Goal: Information Seeking & Learning: Learn about a topic

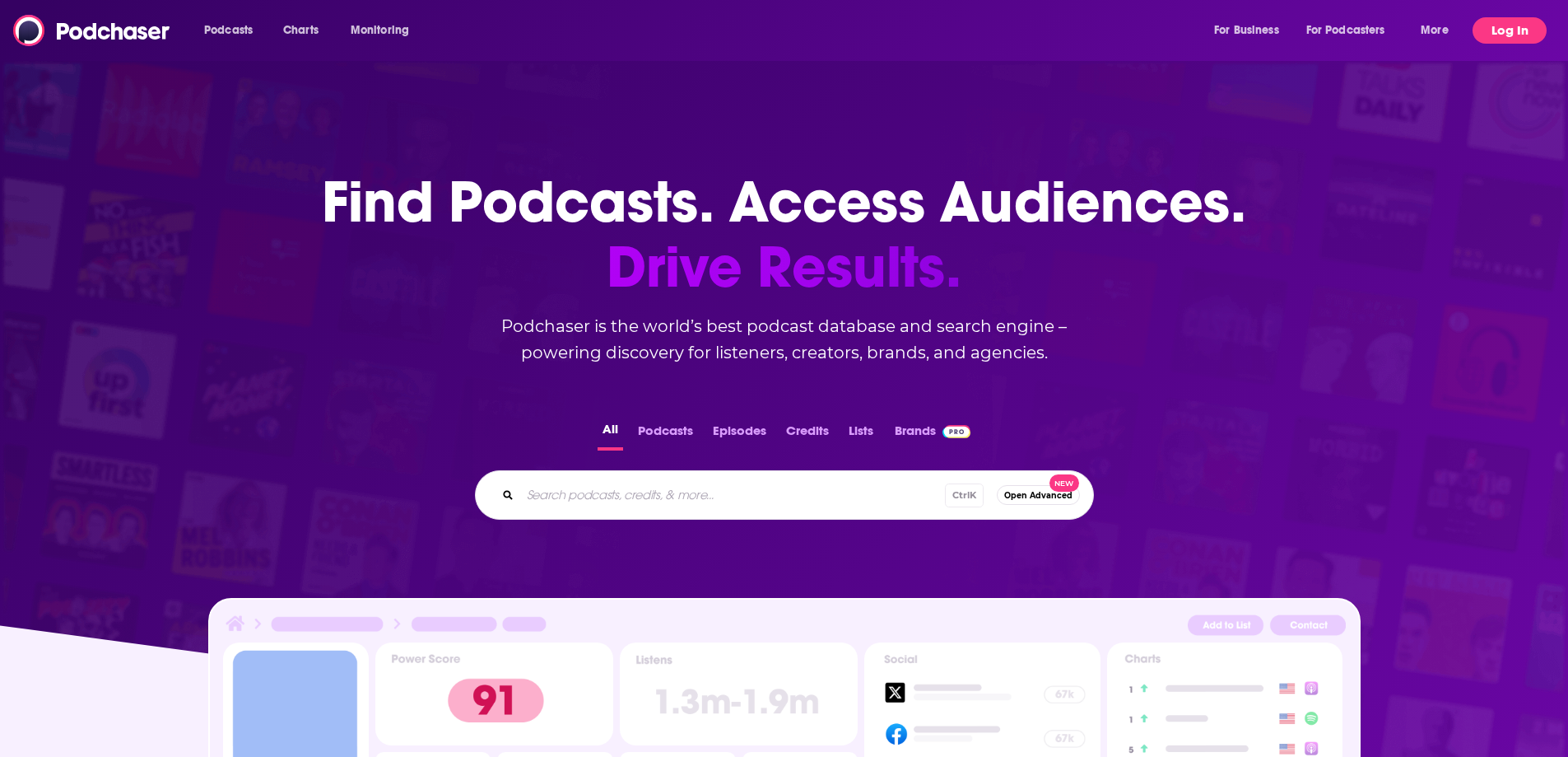
click at [1488, 26] on button "Log In" at bounding box center [1510, 31] width 74 height 26
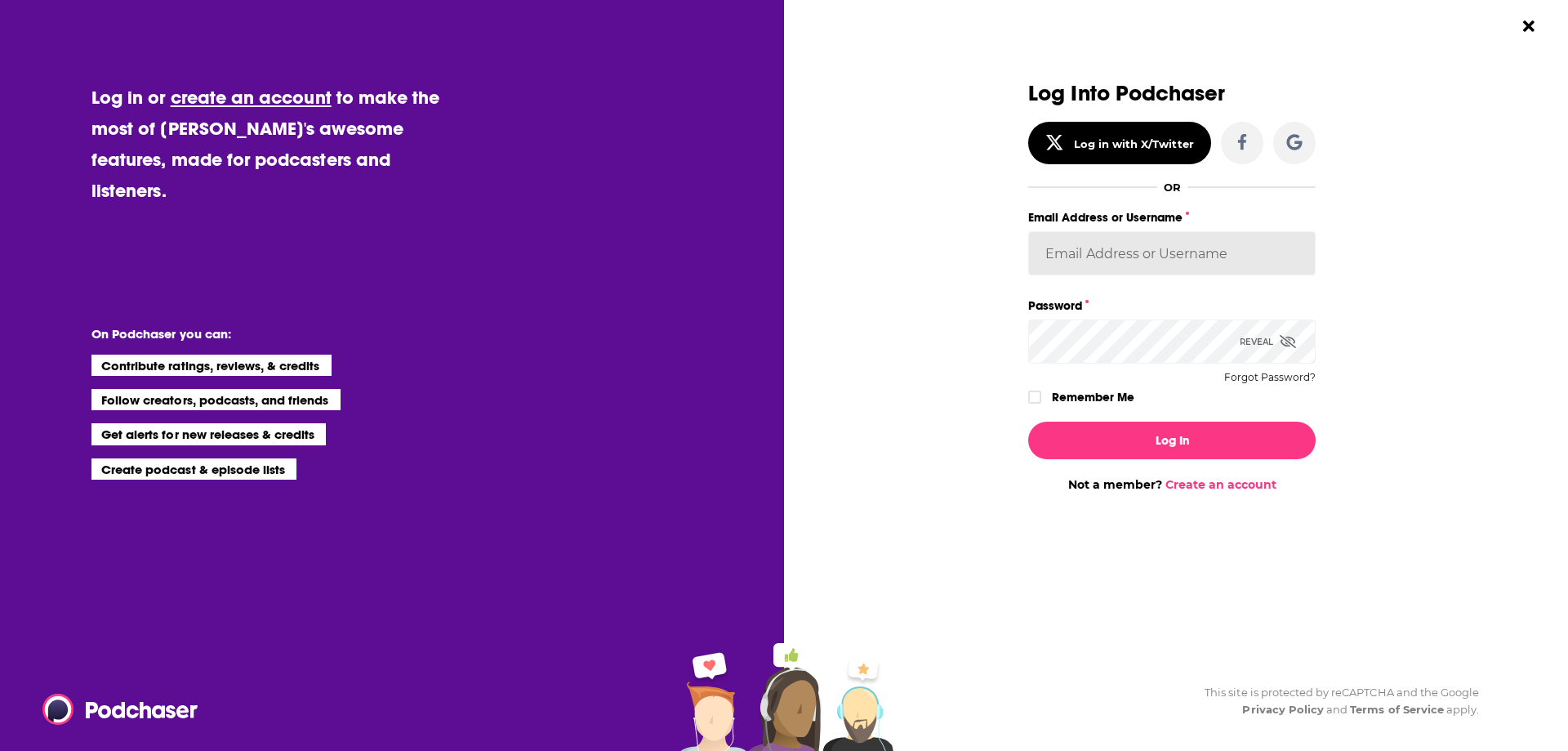
type input "adriana.guzman@berlinrosen.com"
click at [1136, 246] on input "adriana.guzman@berlinrosen.com" at bounding box center [1172, 254] width 287 height 44
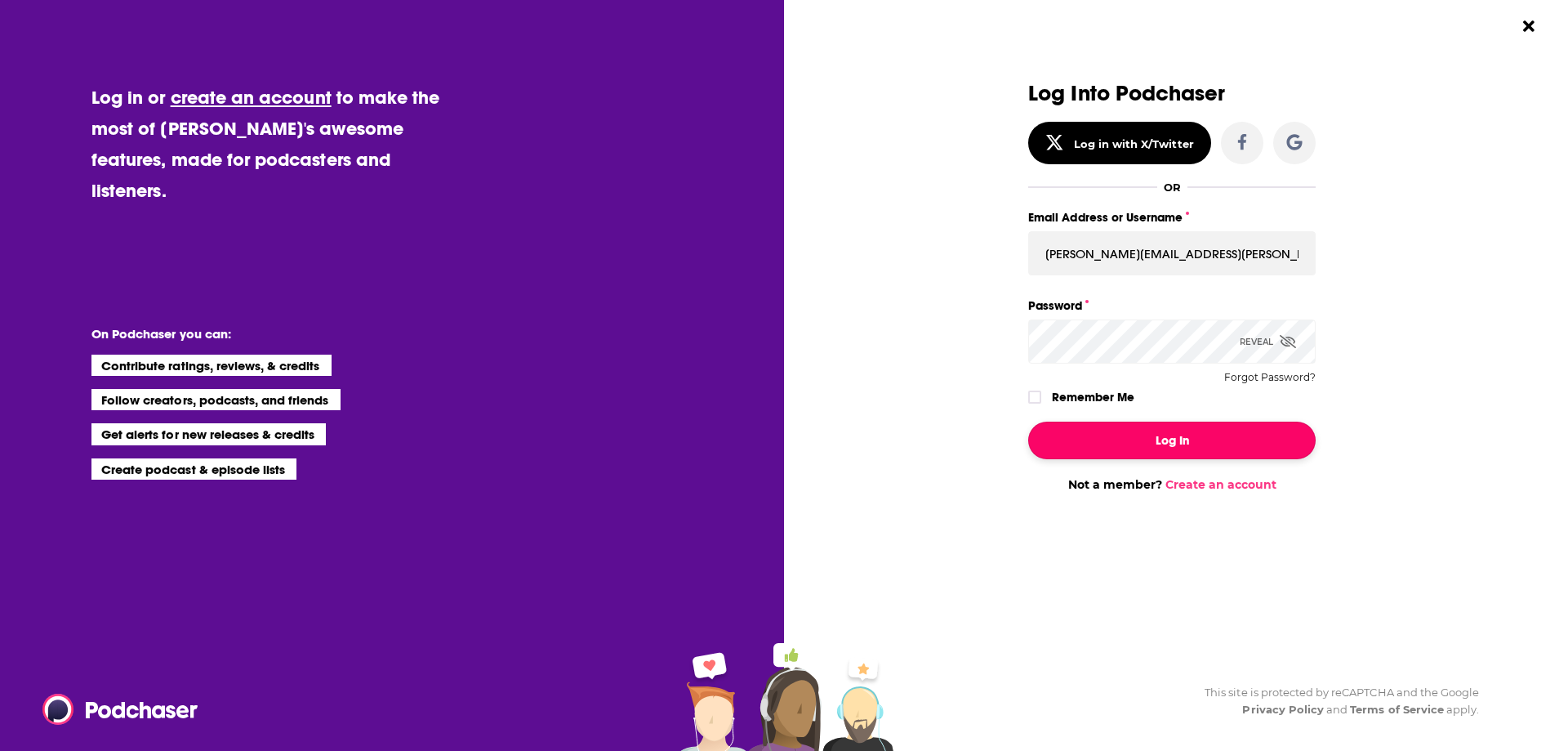
drag, startPoint x: 1154, startPoint y: 424, endPoint x: 1154, endPoint y: 435, distance: 11.0
click at [1154, 424] on button "Log In" at bounding box center [1172, 441] width 287 height 38
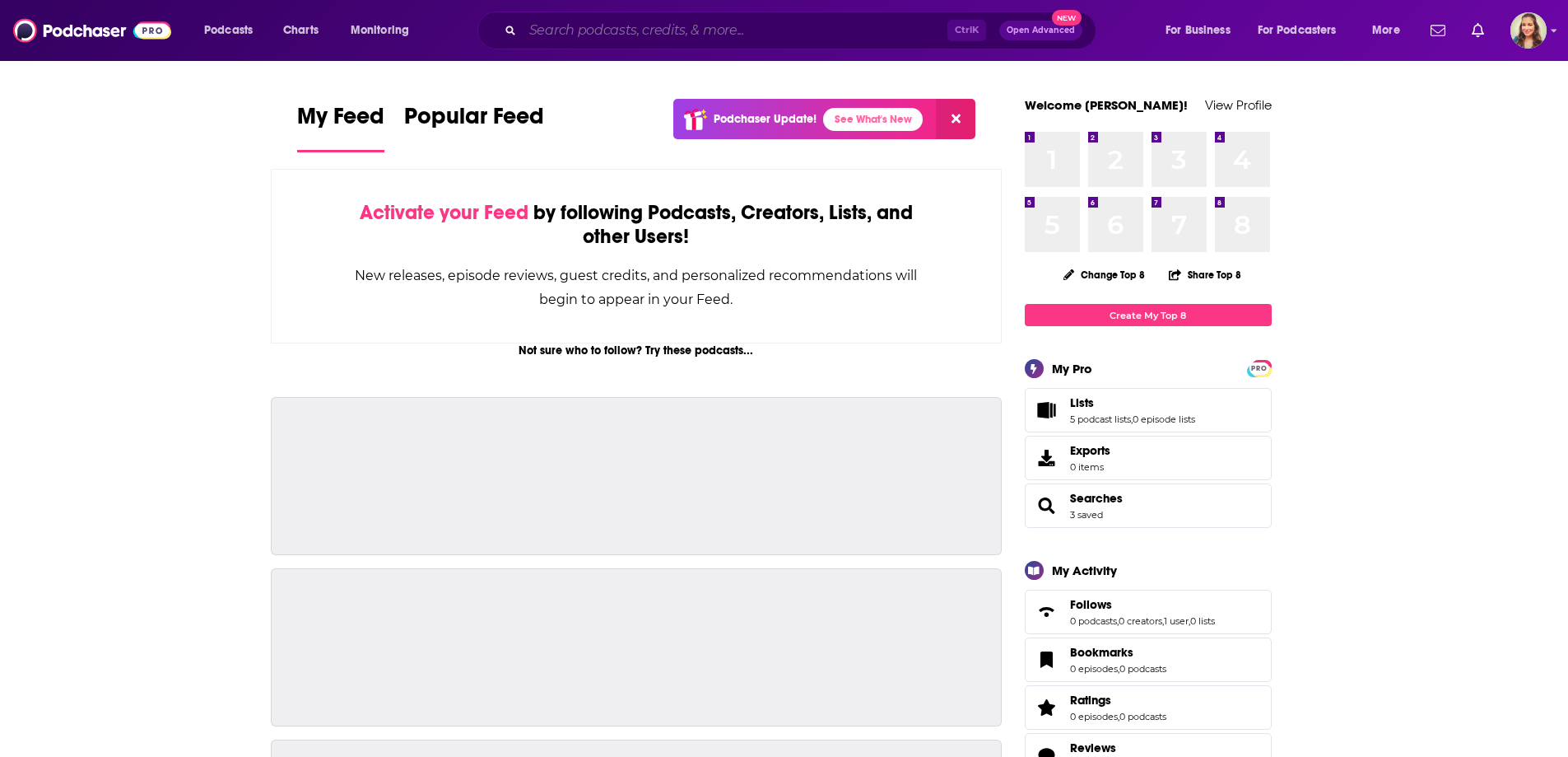
click at [597, 23] on input "Search podcasts, credits, & more..." at bounding box center [735, 31] width 425 height 26
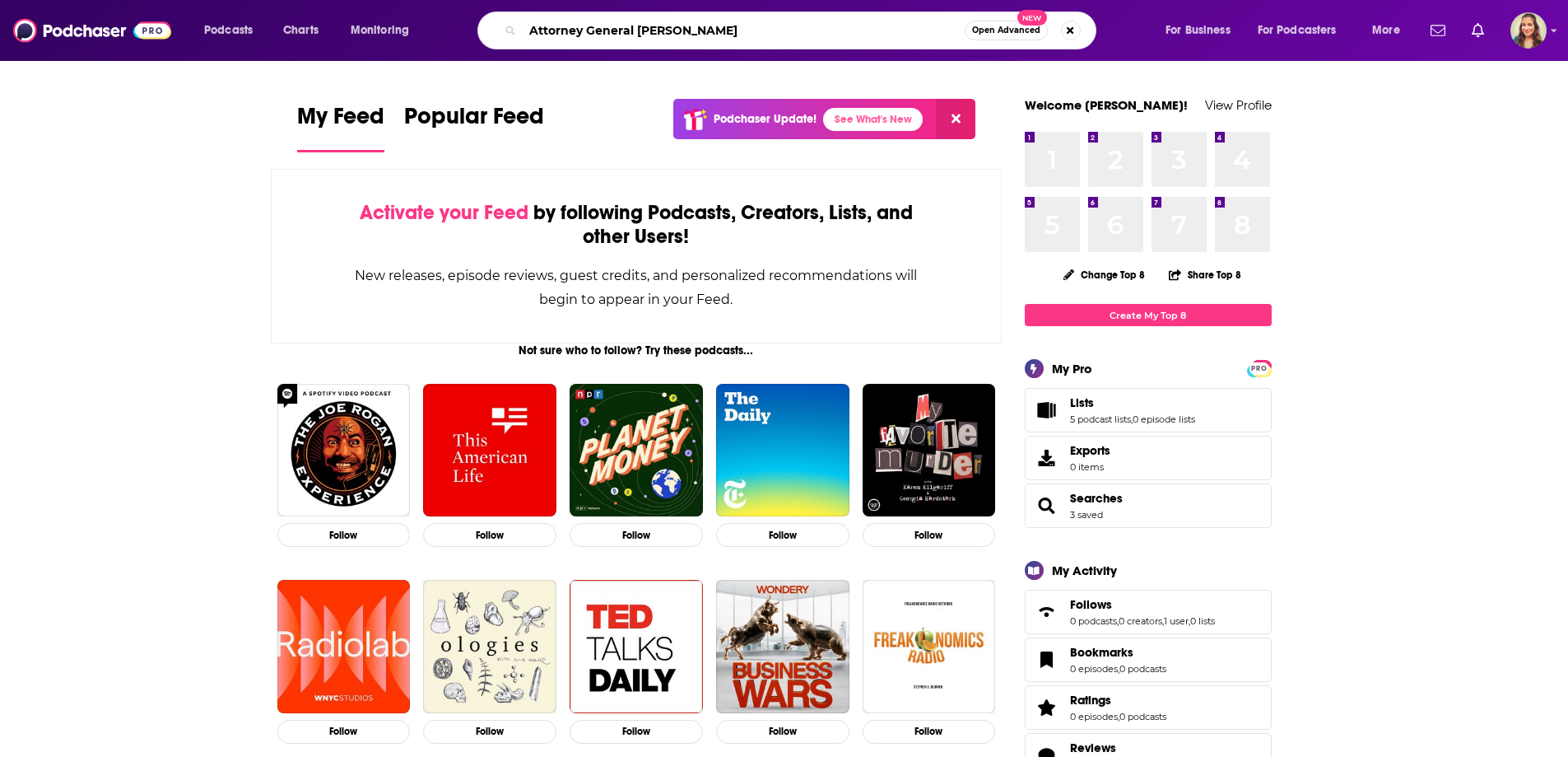
type input "Attorney General James"
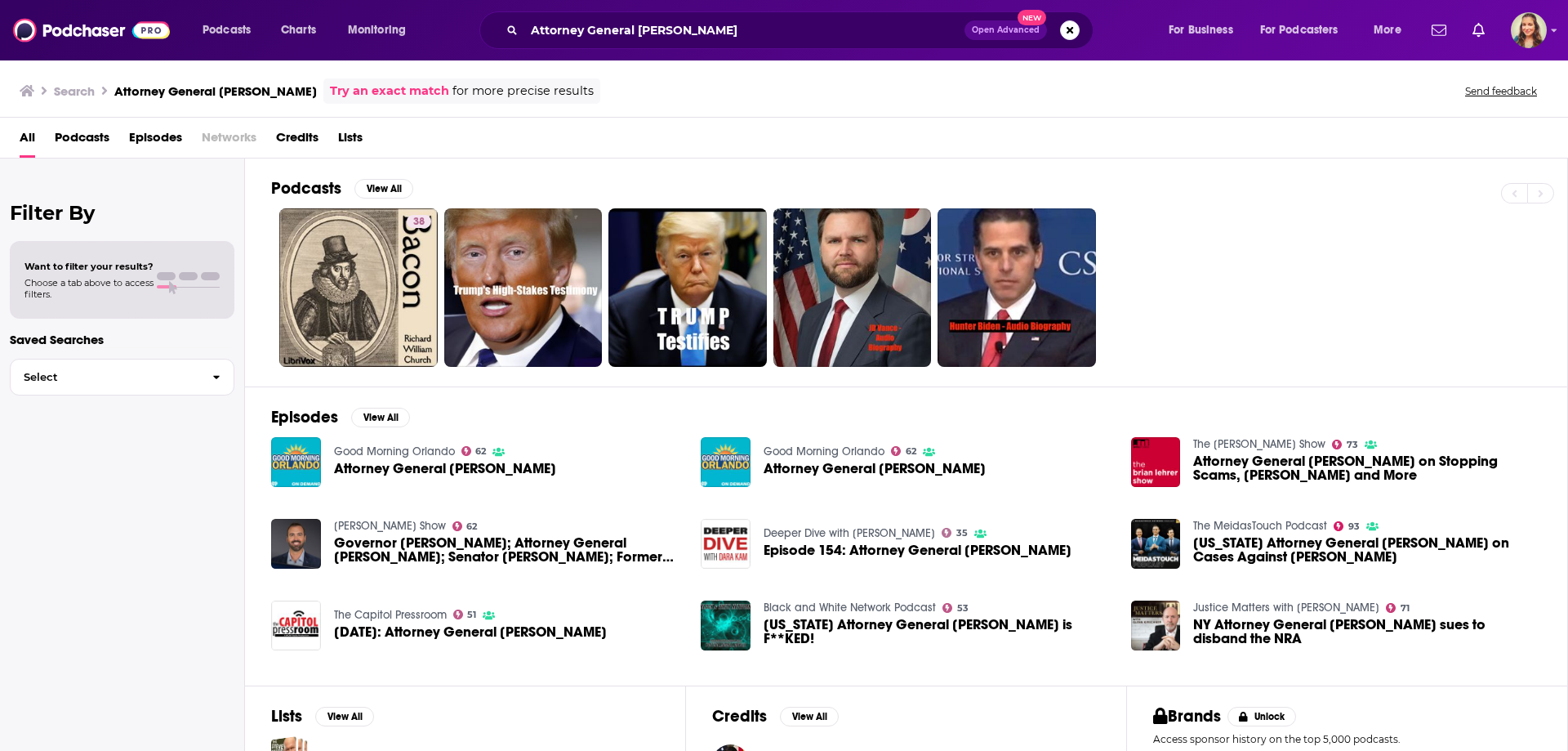
click at [285, 137] on span "Credits" at bounding box center [297, 140] width 43 height 34
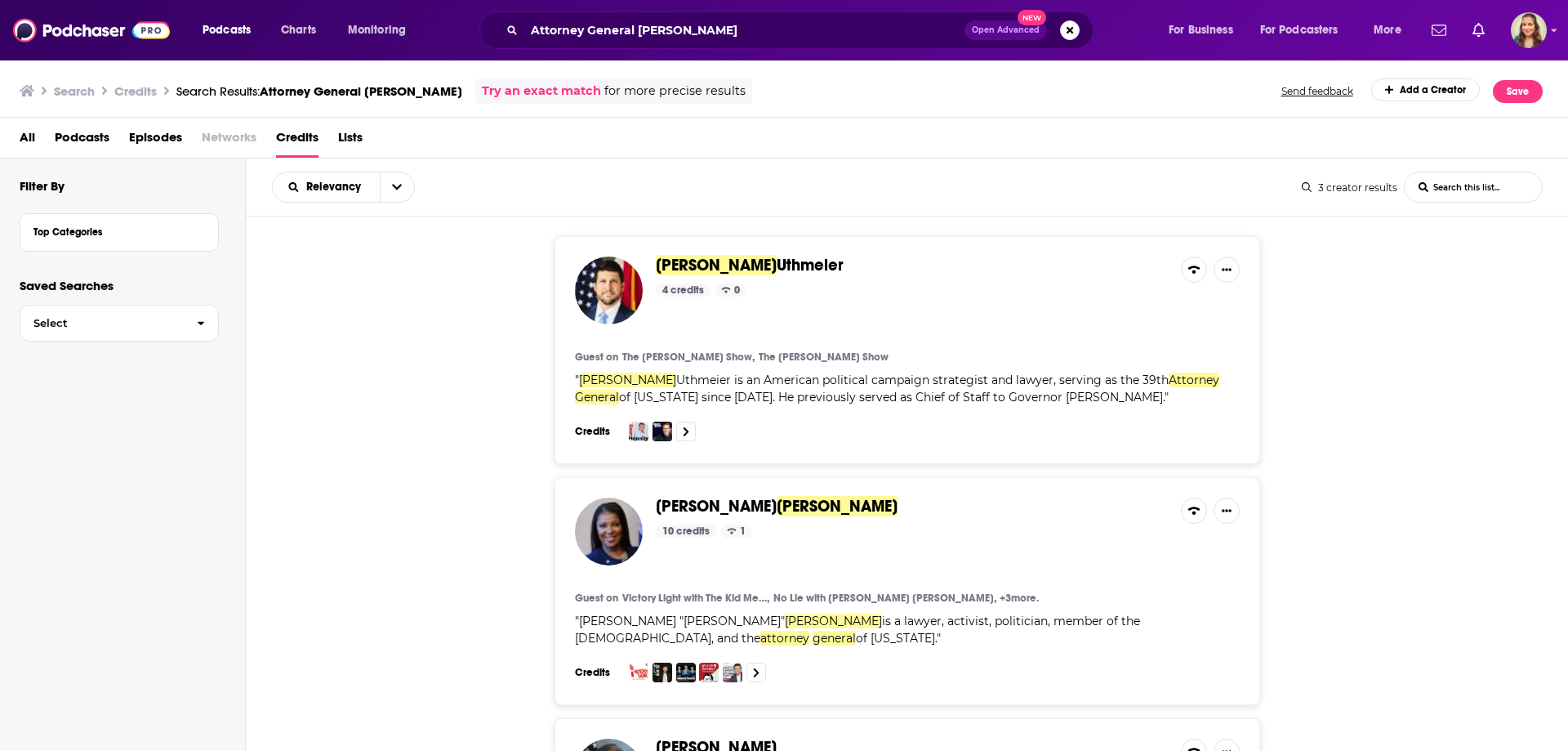
click at [699, 509] on span "Letitia" at bounding box center [715, 506] width 121 height 21
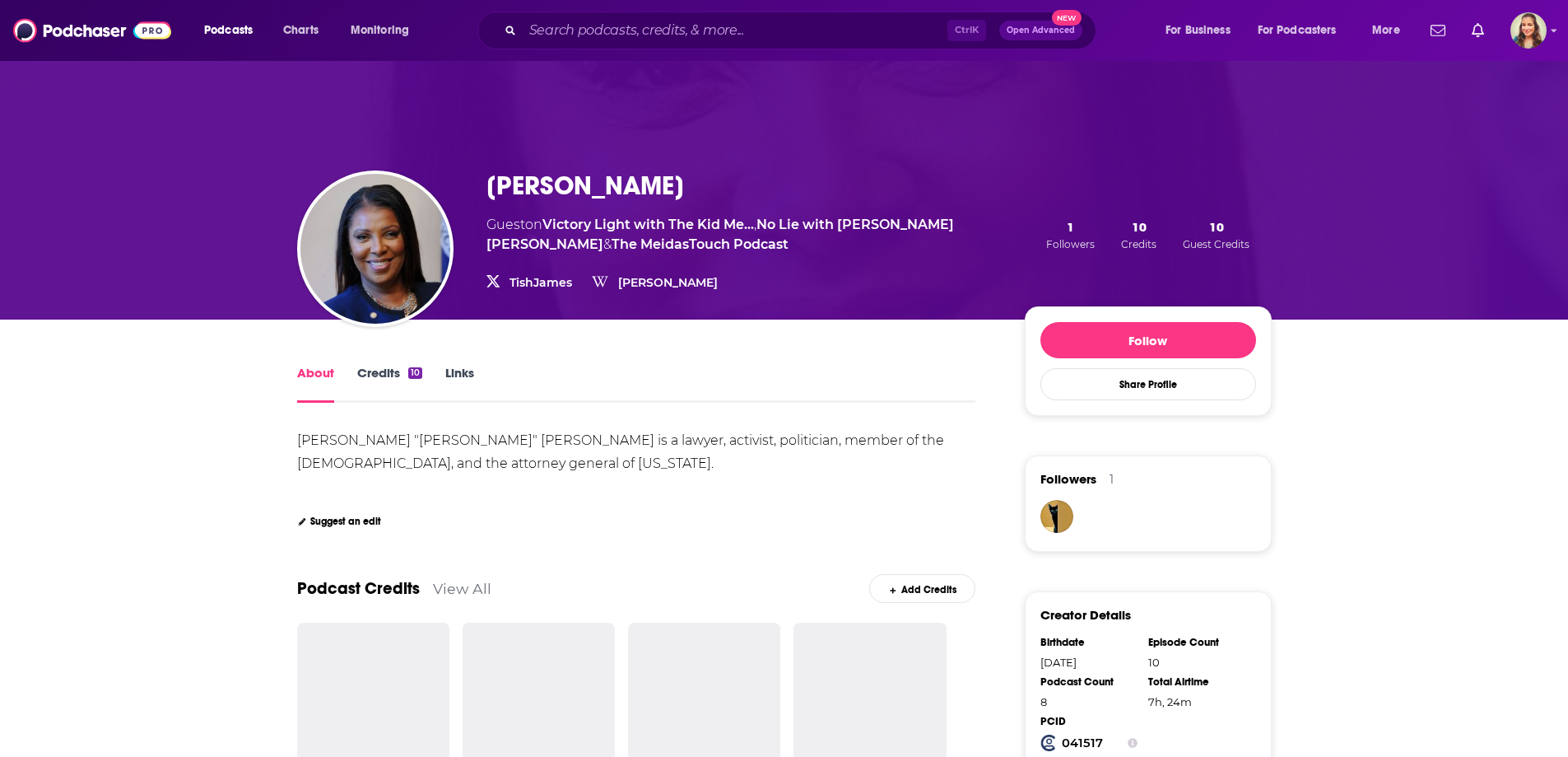
click at [378, 367] on link "Credits 10" at bounding box center [390, 384] width 65 height 38
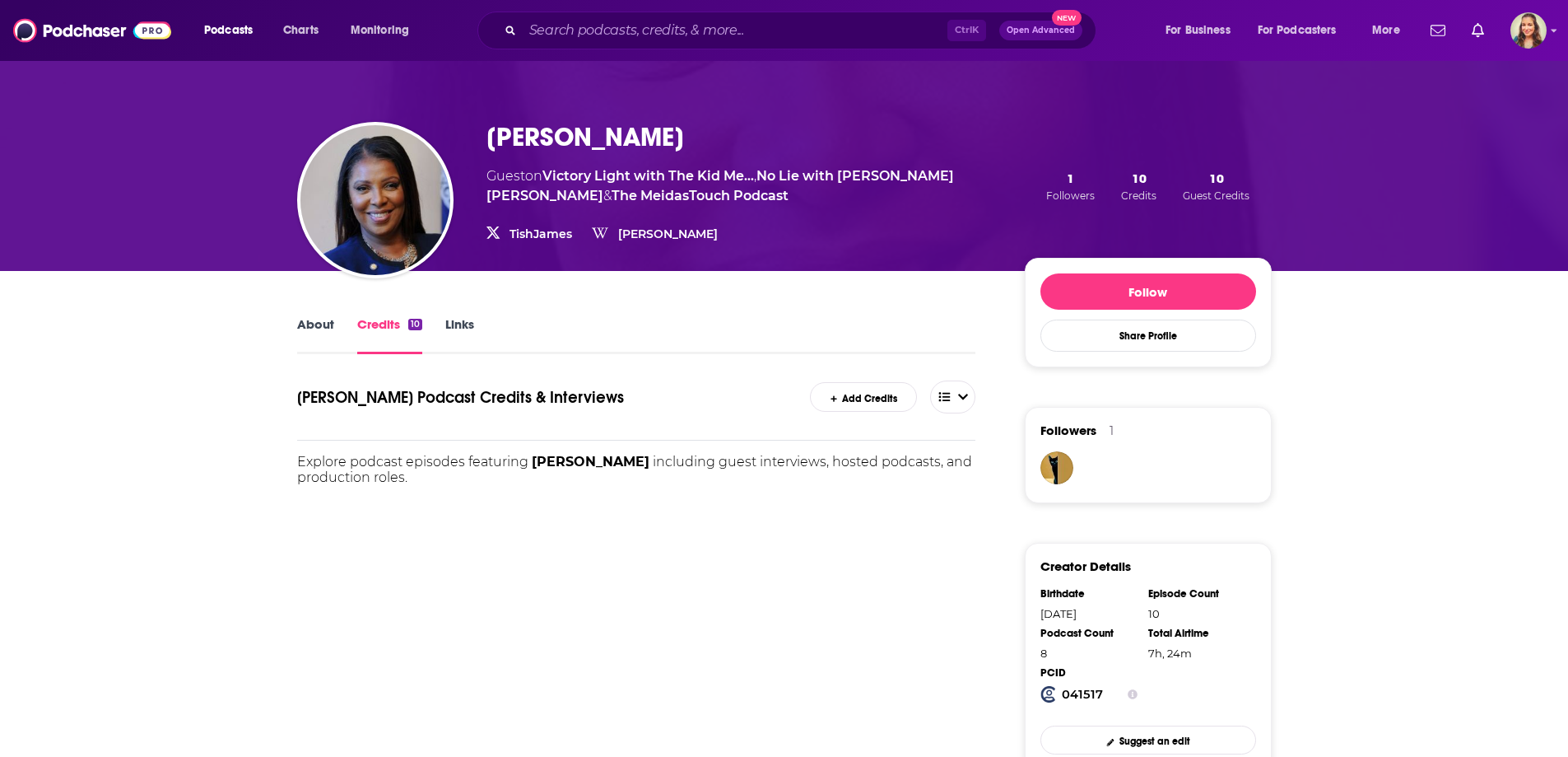
scroll to position [247, 0]
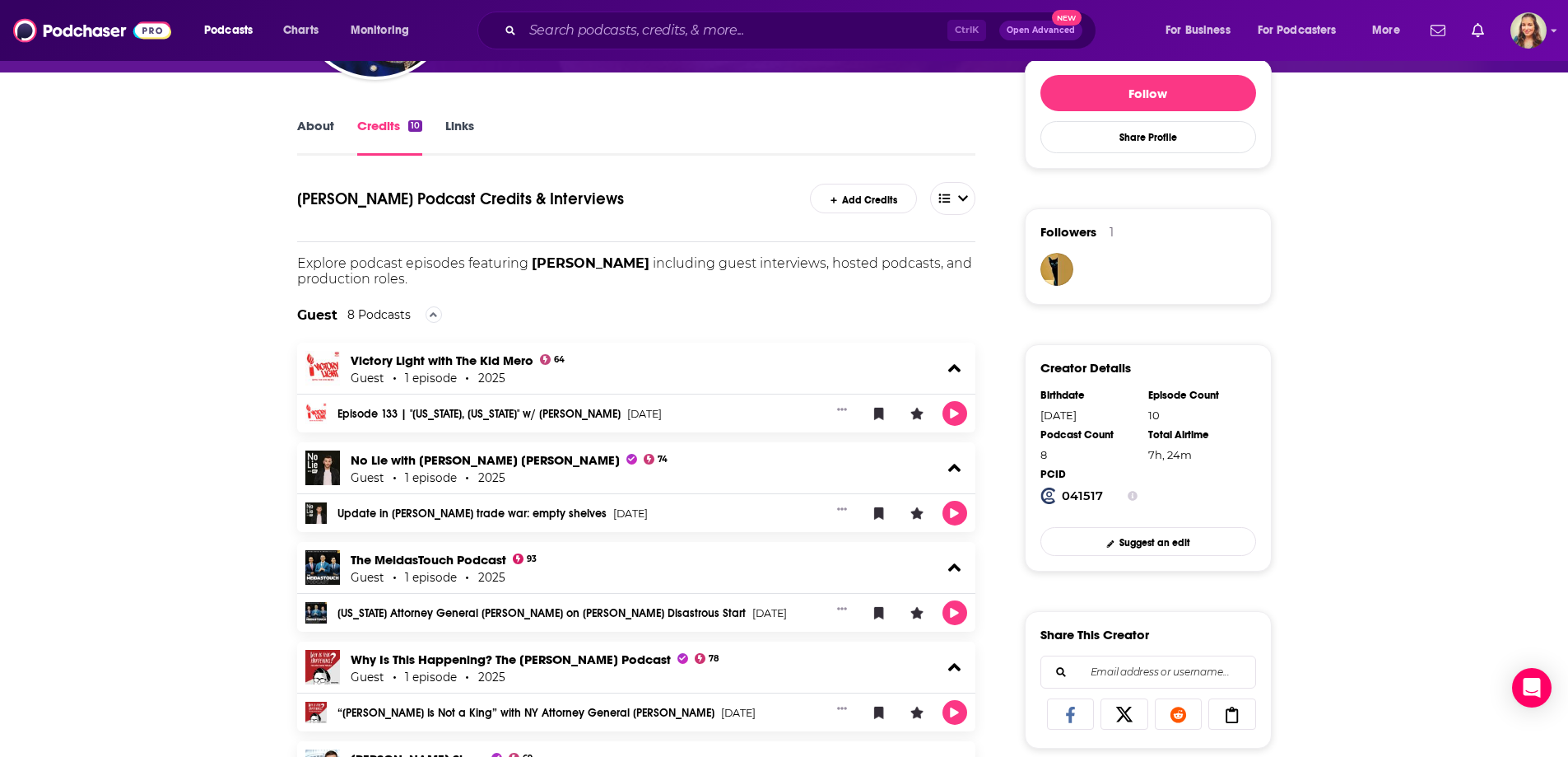
click at [692, 468] on div "No Lie with Brian Tyler Cohen 74 Guest 1 episode 2025" at bounding box center [636, 467] width 679 height 51
click at [535, 469] on h2 "No Lie with Brian Tyler Cohen 74" at bounding box center [509, 461] width 318 height 19
click at [551, 506] on div "Update in Trump's trade war: empty shelves May 11th, 2025" at bounding box center [577, 513] width 480 height 13
click at [542, 520] on div "Update in Trump's trade war: empty shelves May 11th, 2025" at bounding box center [636, 513] width 679 height 38
click at [533, 512] on link "Update in Trump's trade war: empty shelves" at bounding box center [471, 514] width 269 height 12
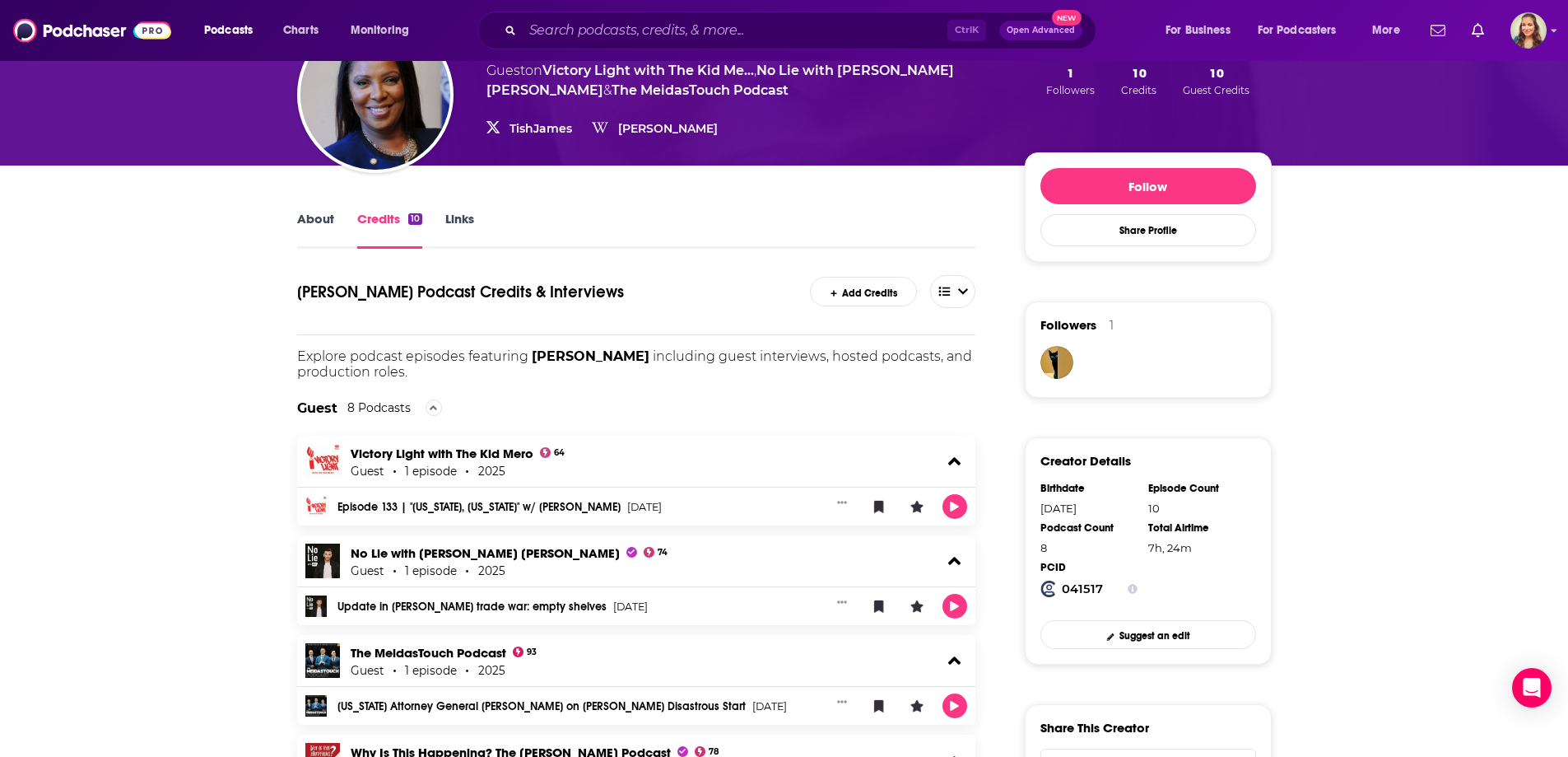
scroll to position [0, 0]
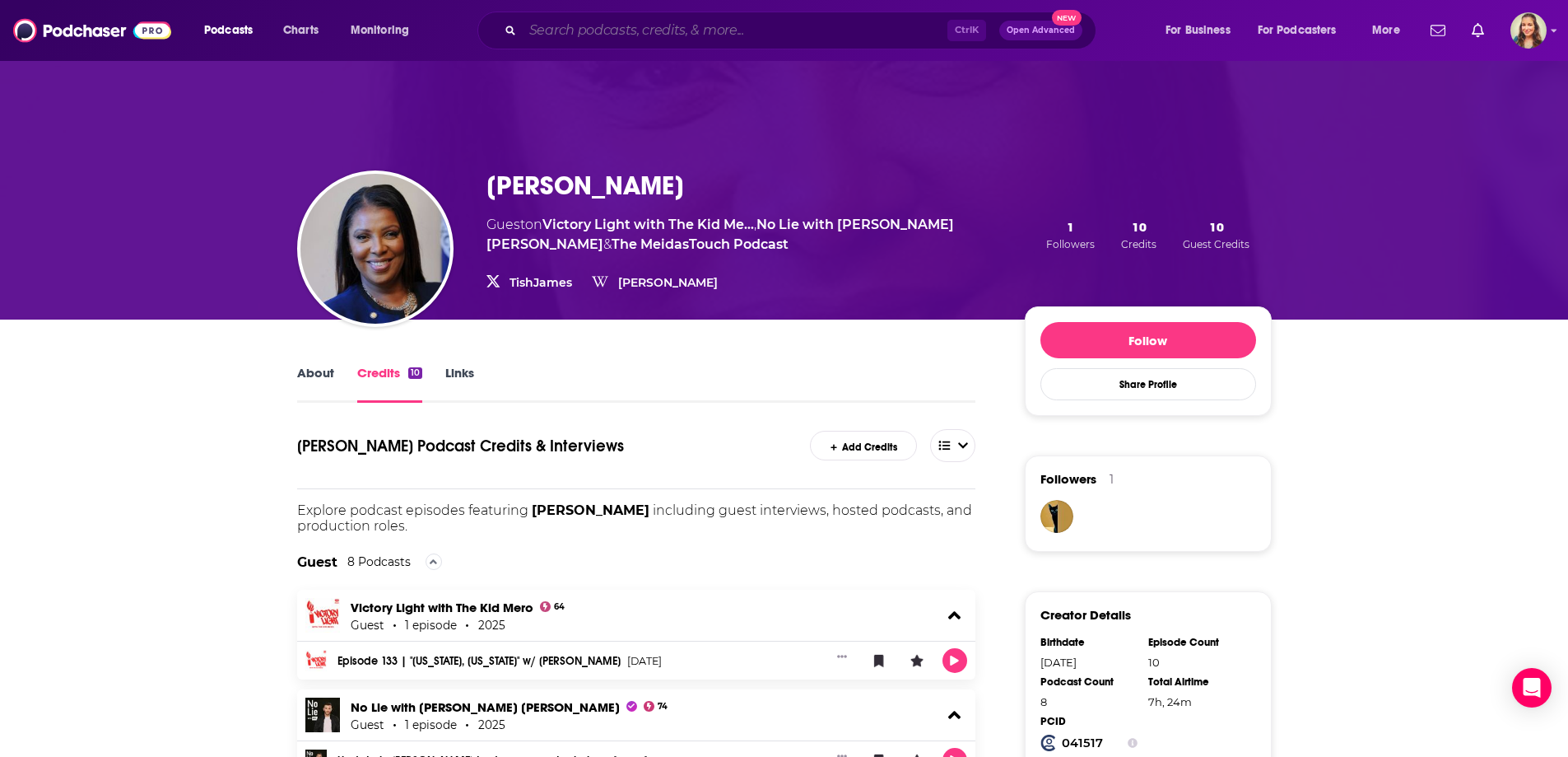
click at [686, 28] on input "Search podcasts, credits, & more..." at bounding box center [735, 31] width 425 height 26
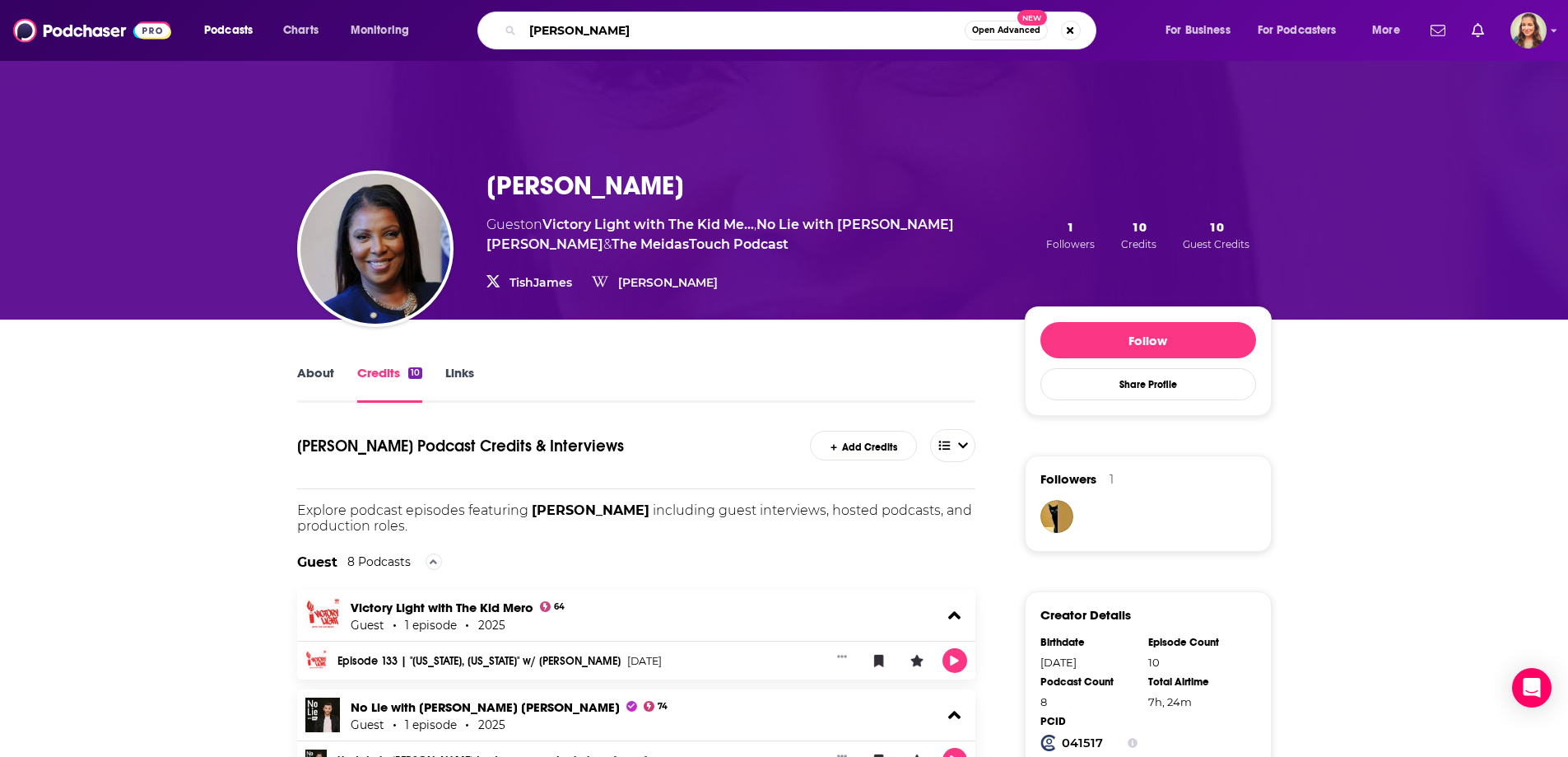
type input "[PERSON_NAME]"
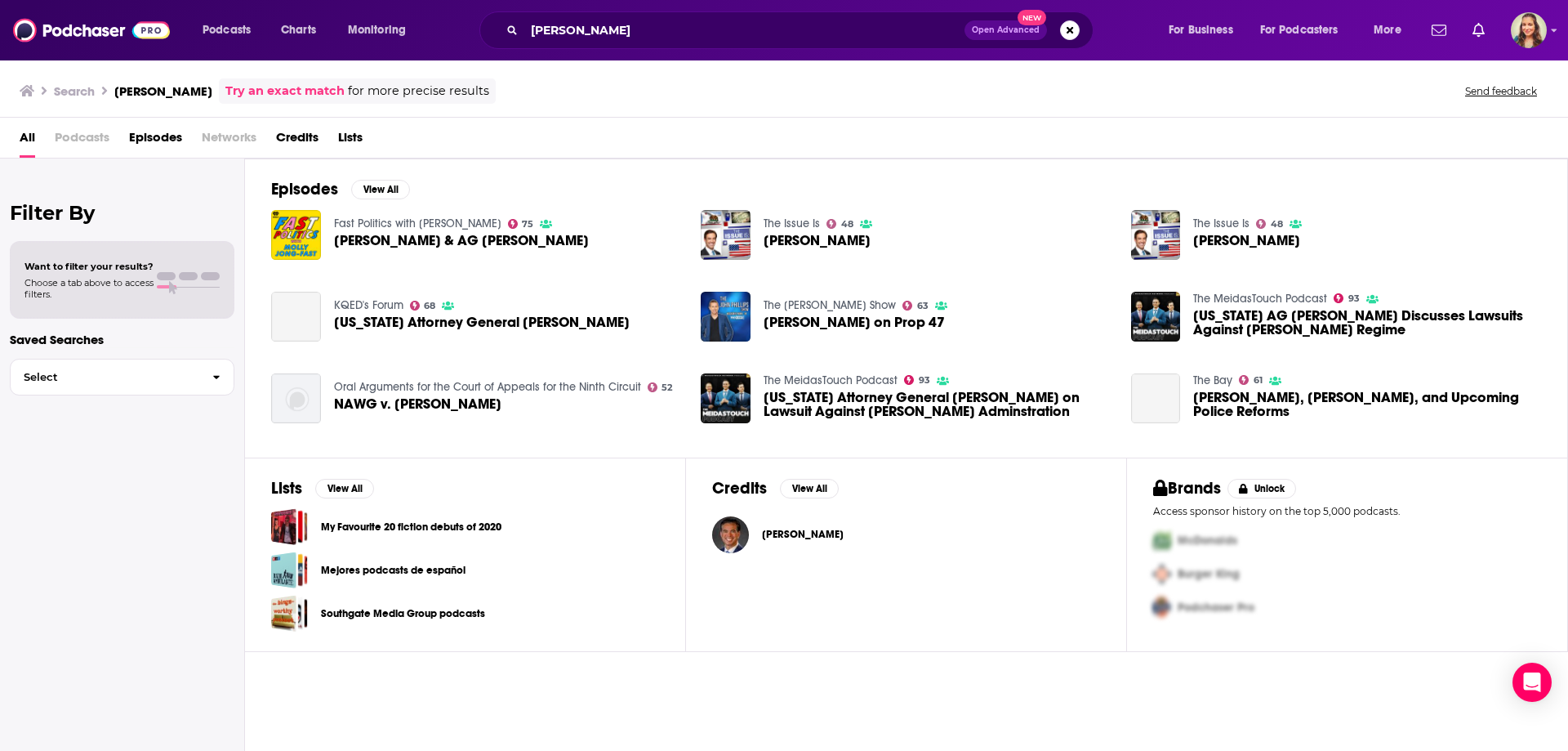
click at [766, 534] on span "[PERSON_NAME]" at bounding box center [803, 534] width 82 height 13
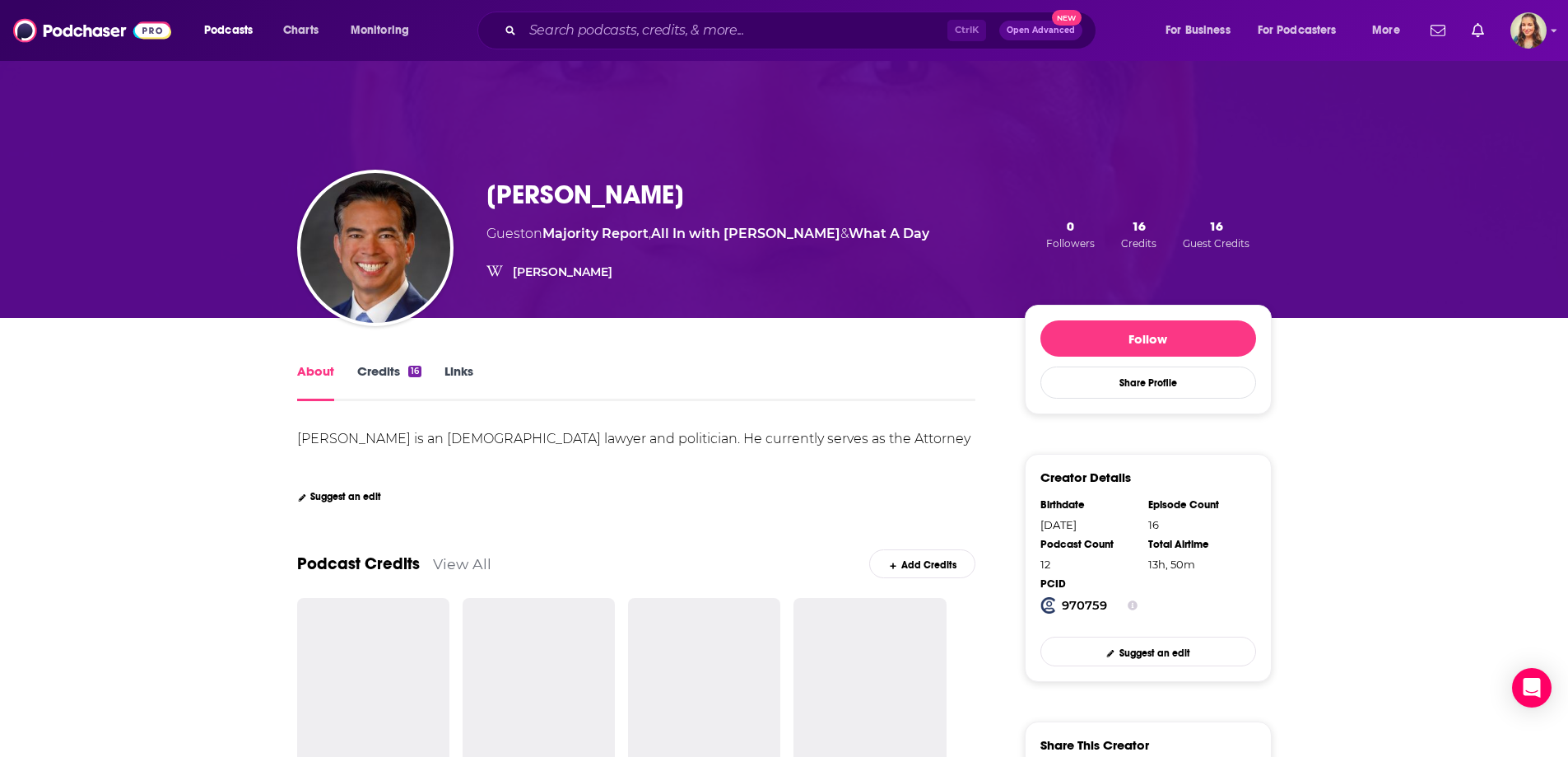
click at [390, 367] on link "Credits 16" at bounding box center [390, 382] width 65 height 38
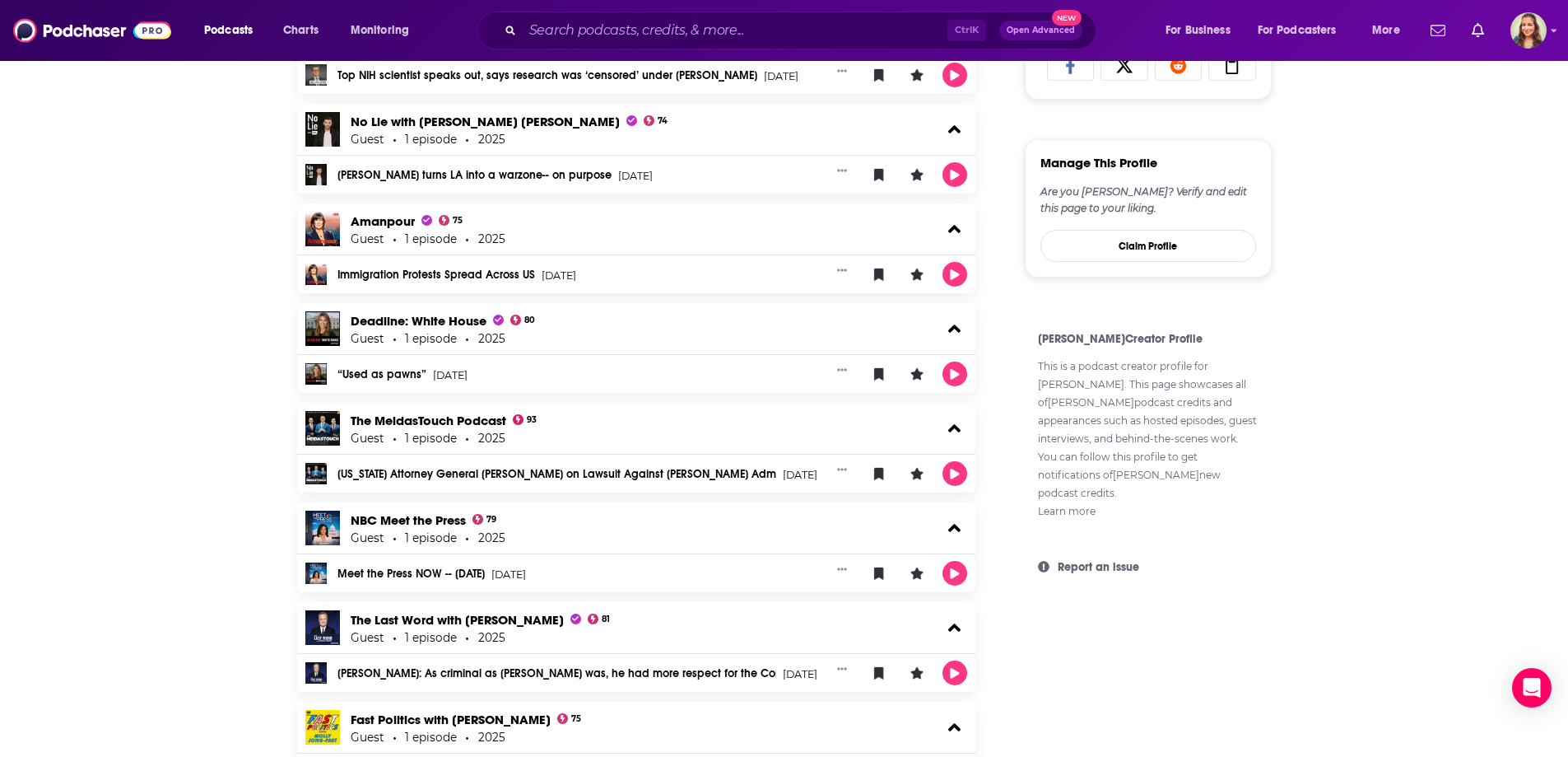
scroll to position [823, 0]
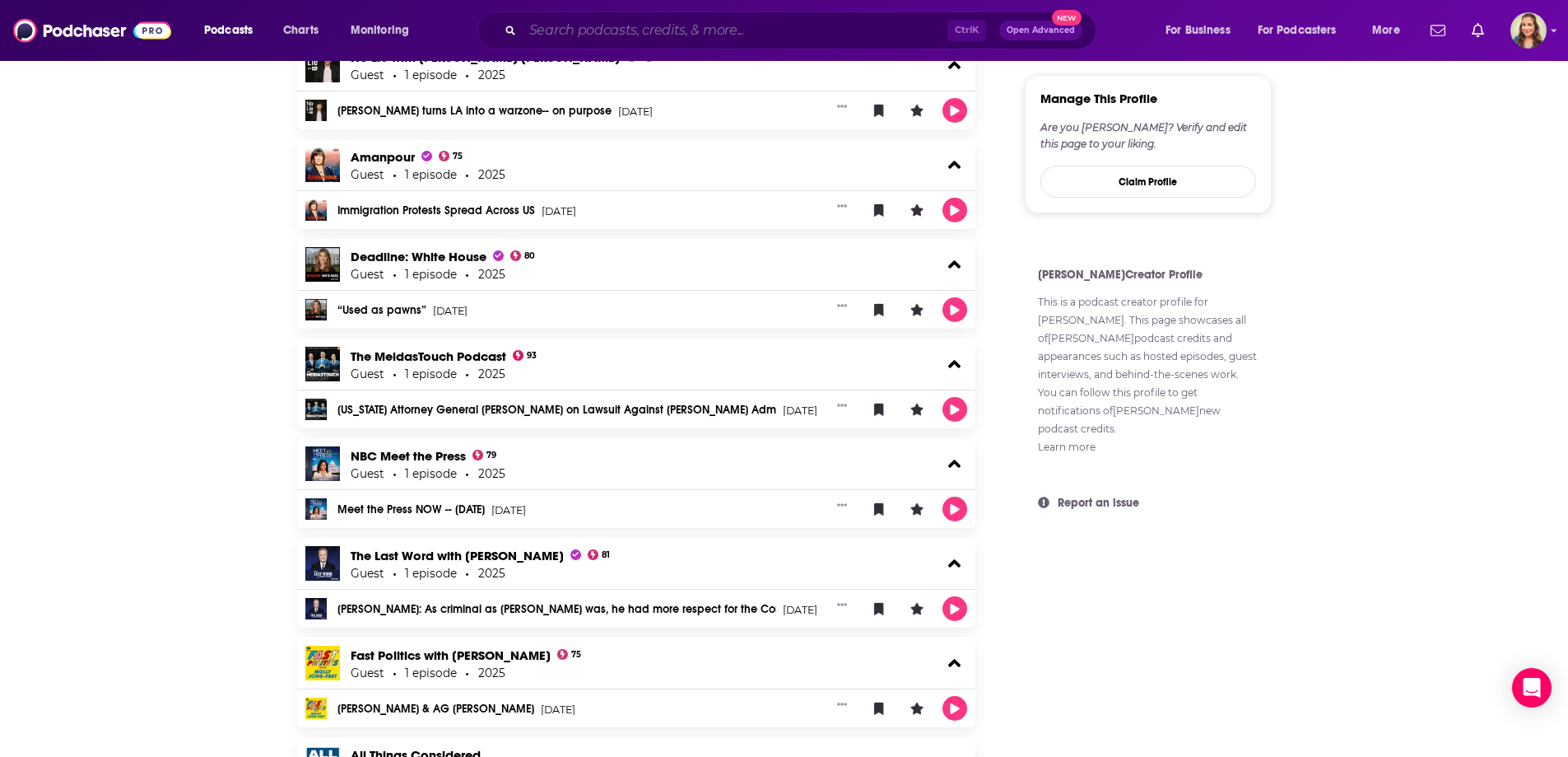
click at [595, 29] on input "Search podcasts, credits, & more..." at bounding box center [735, 31] width 425 height 26
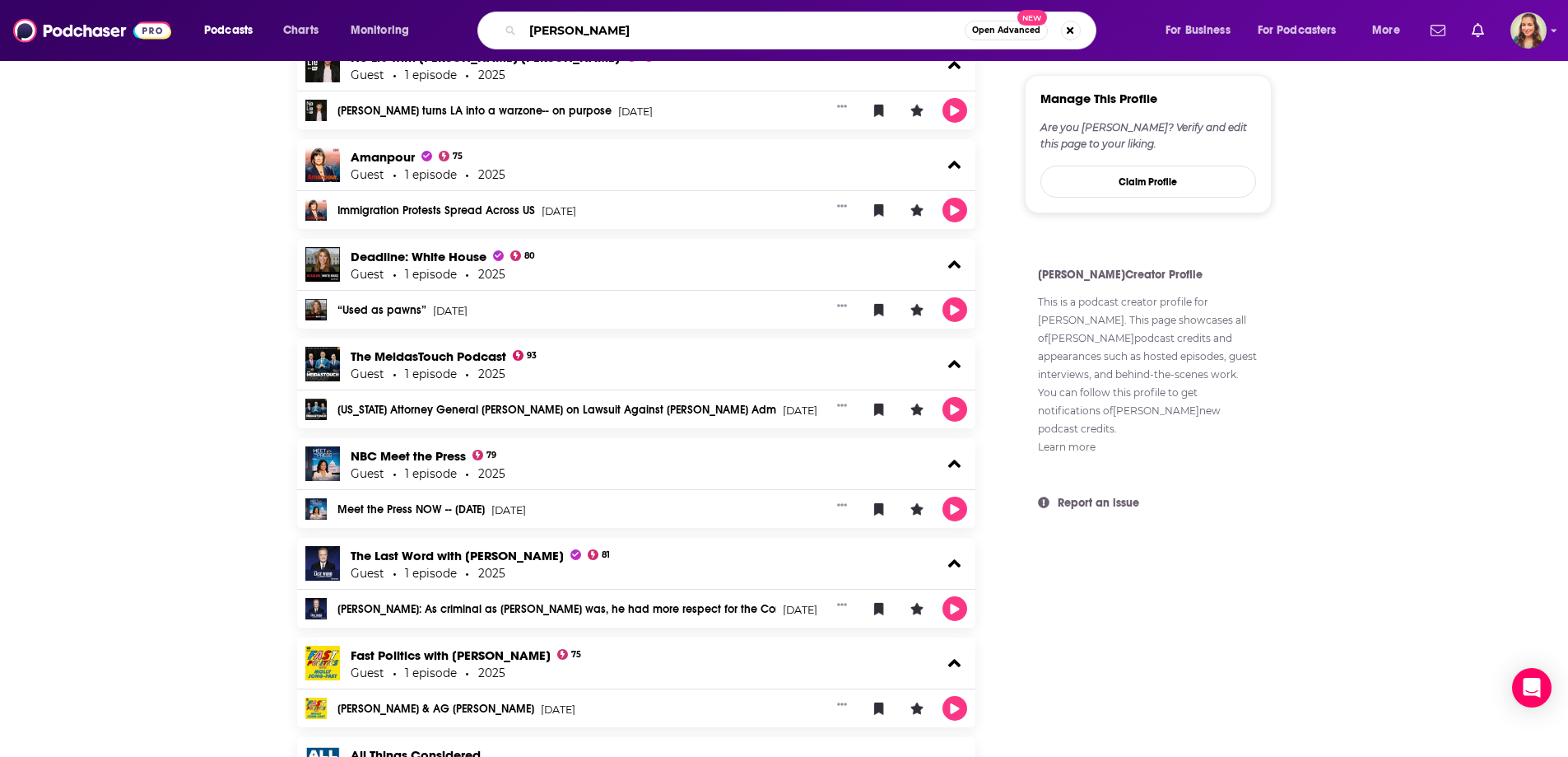
type input "[PERSON_NAME]"
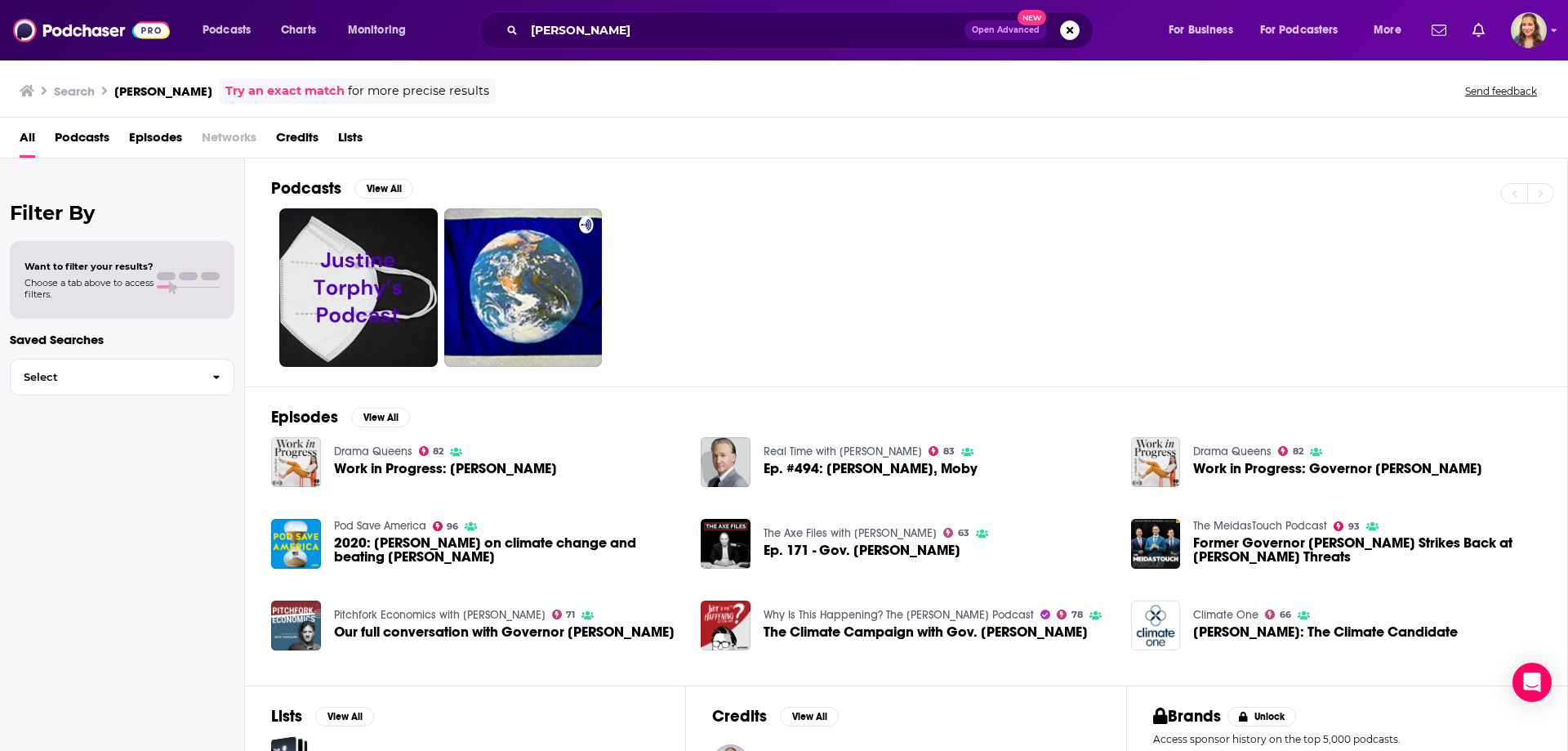
click at [308, 143] on span "Credits" at bounding box center [297, 140] width 43 height 34
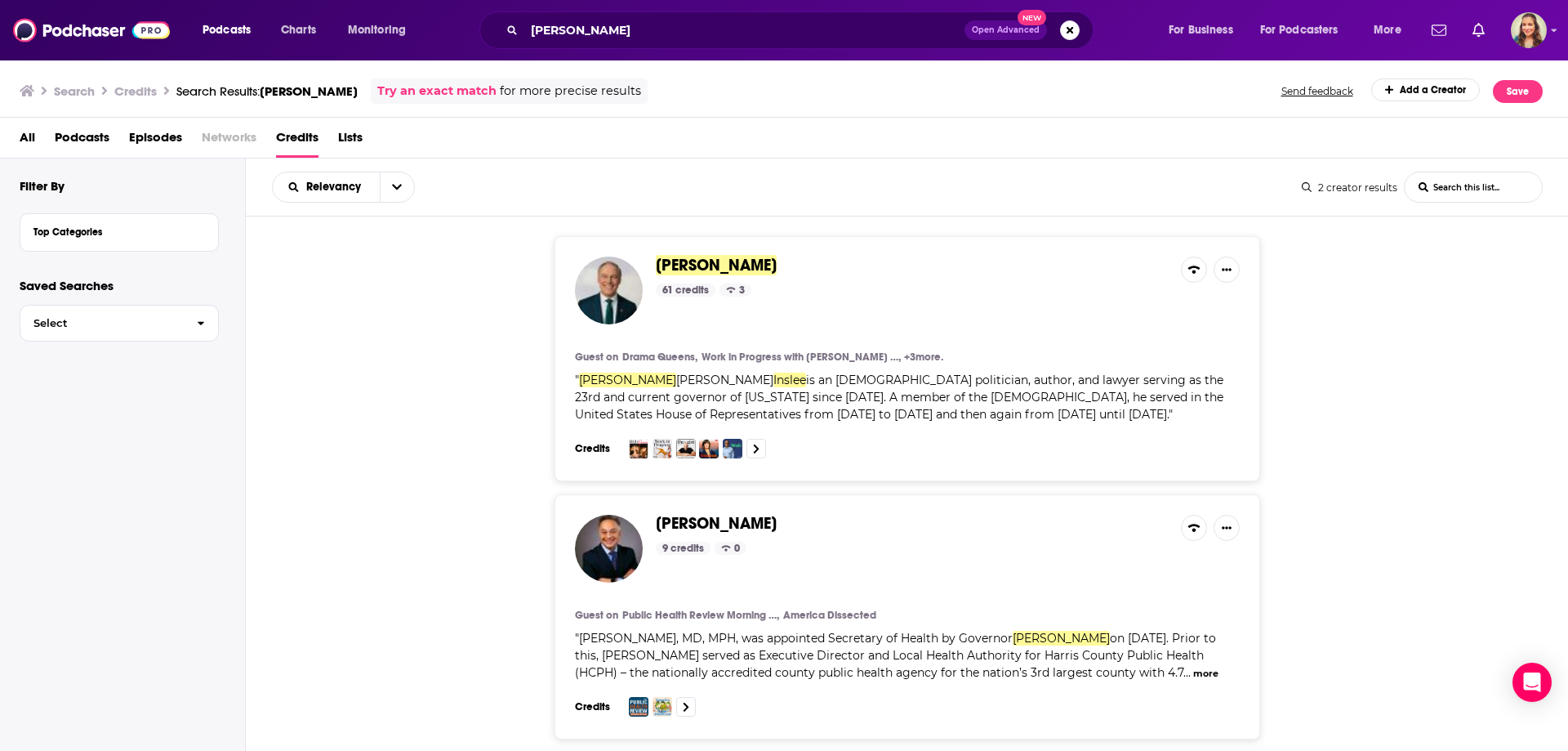
click at [705, 263] on span "Jay Inslee" at bounding box center [715, 265] width 121 height 21
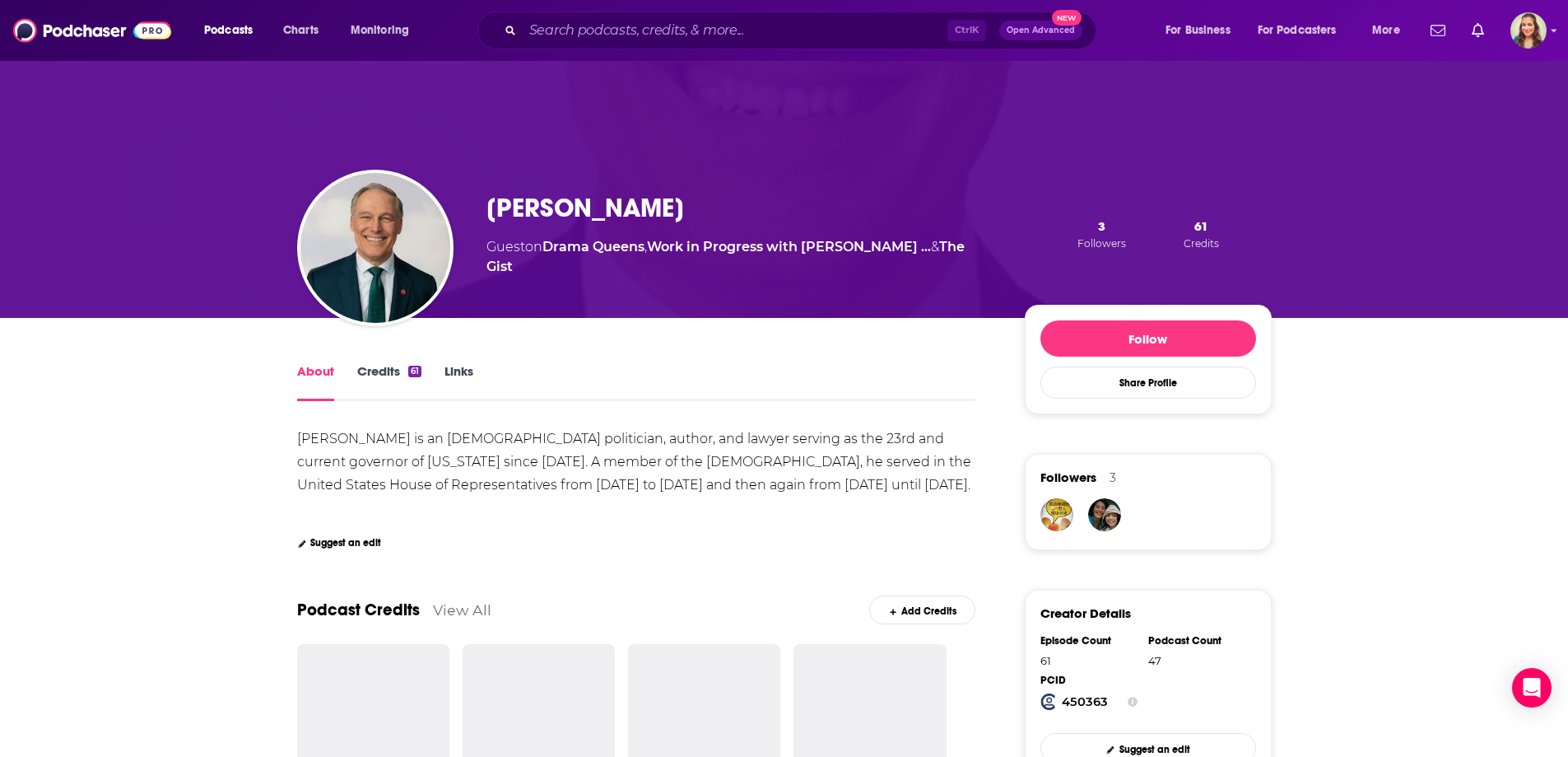
click at [385, 368] on link "Credits 61" at bounding box center [390, 382] width 65 height 38
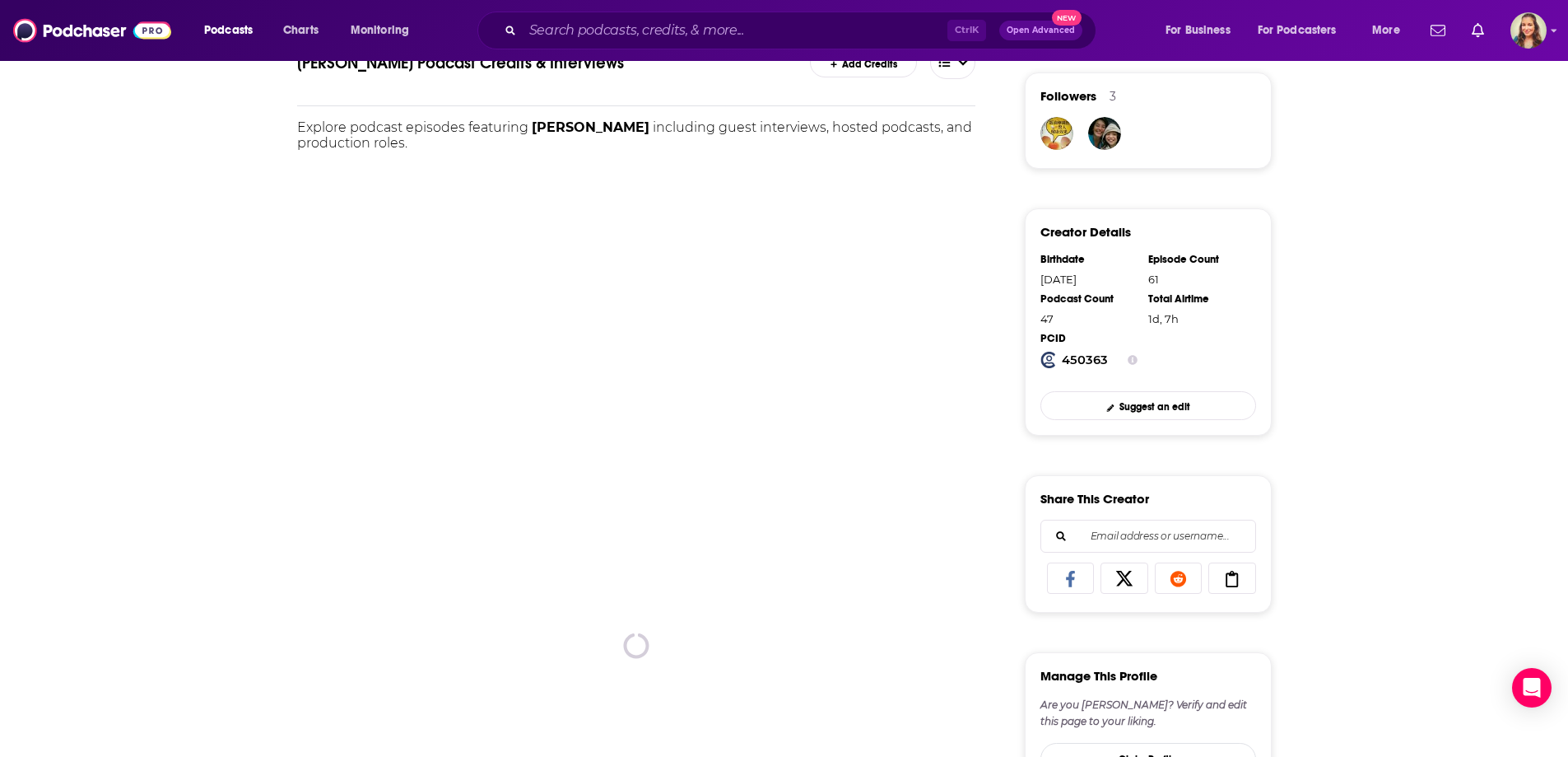
scroll to position [412, 0]
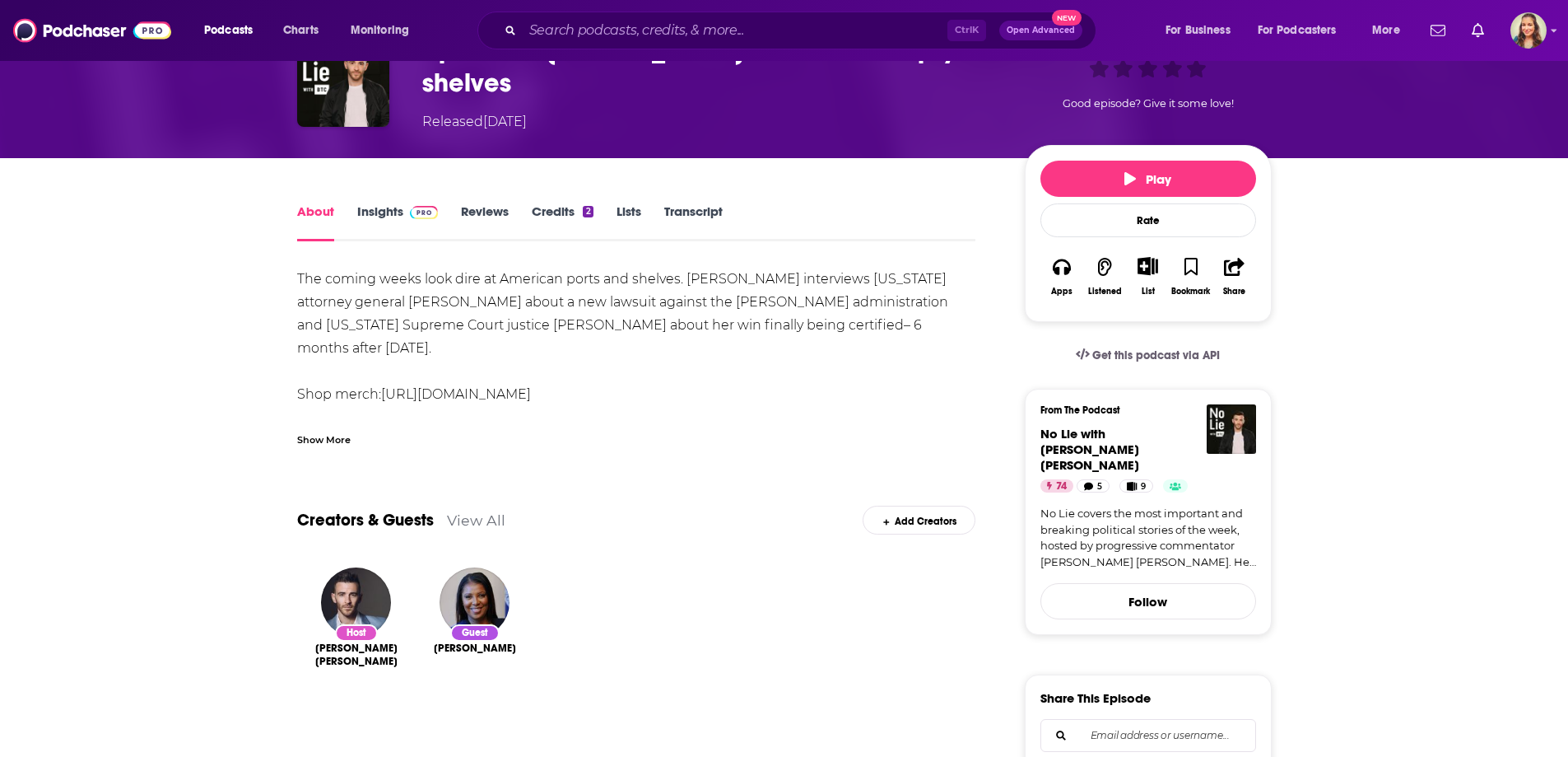
scroll to position [247, 0]
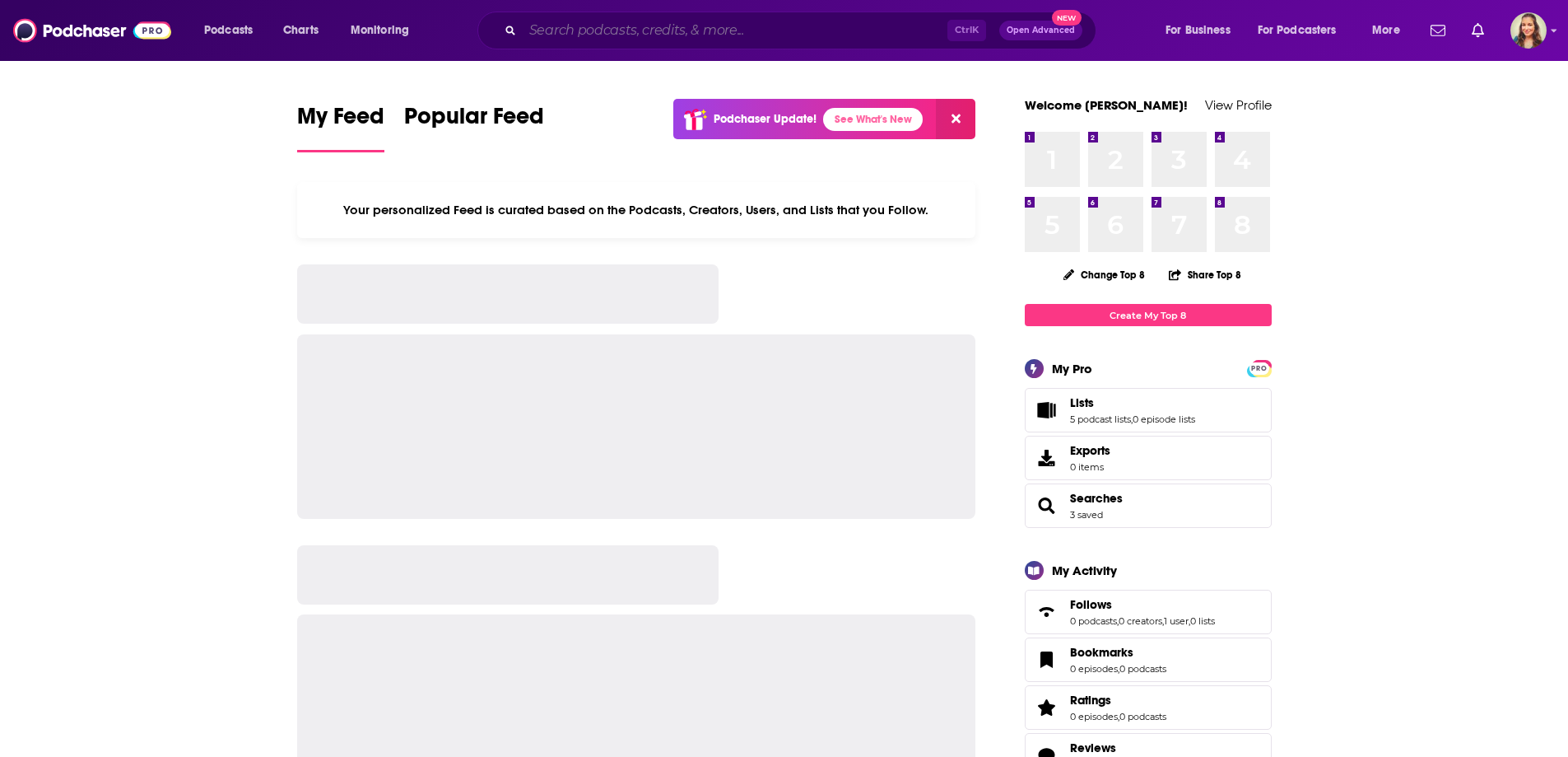
click at [627, 30] on input "Search podcasts, credits, & more..." at bounding box center [735, 31] width 425 height 26
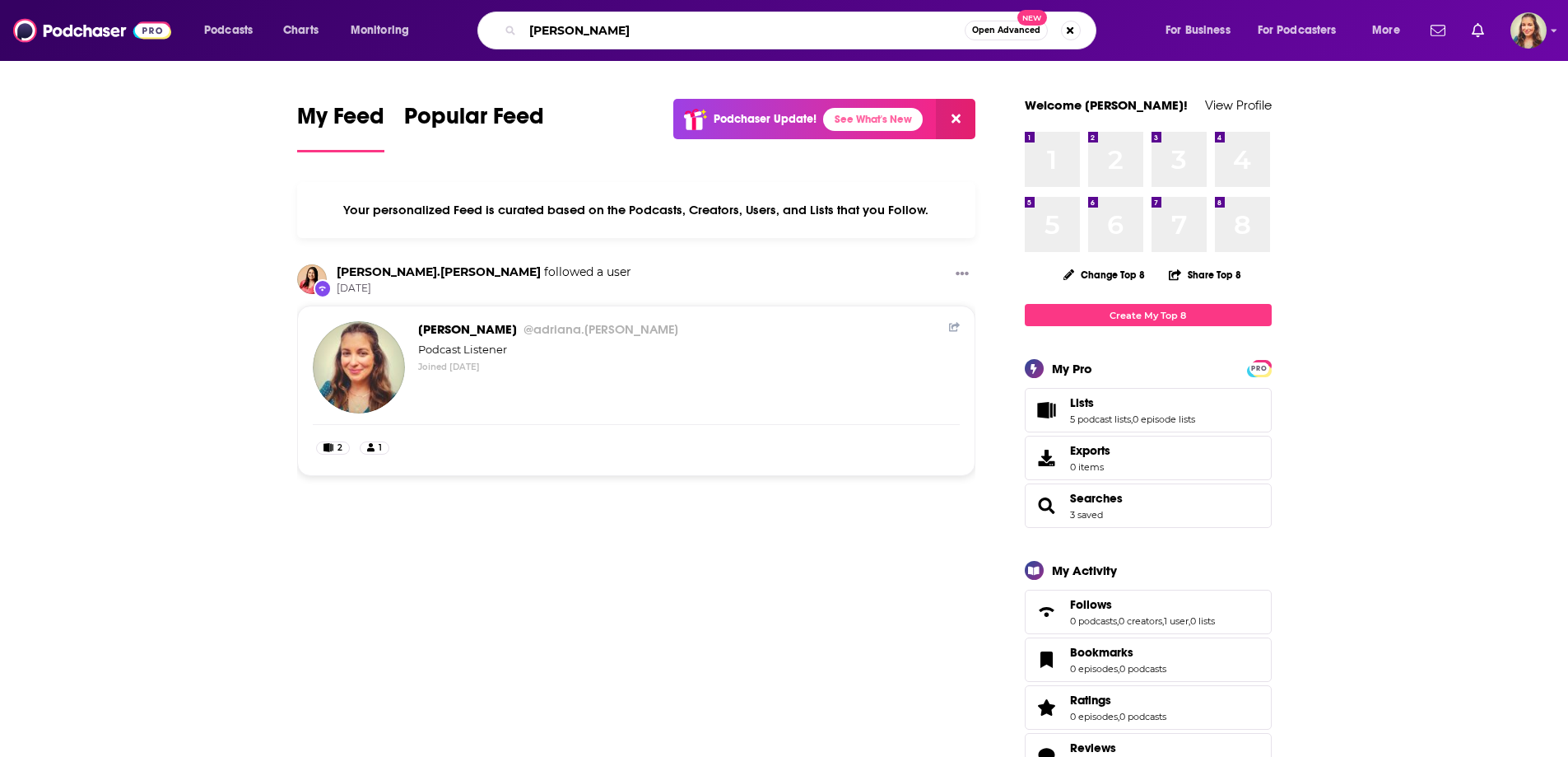
type input "[PERSON_NAME]"
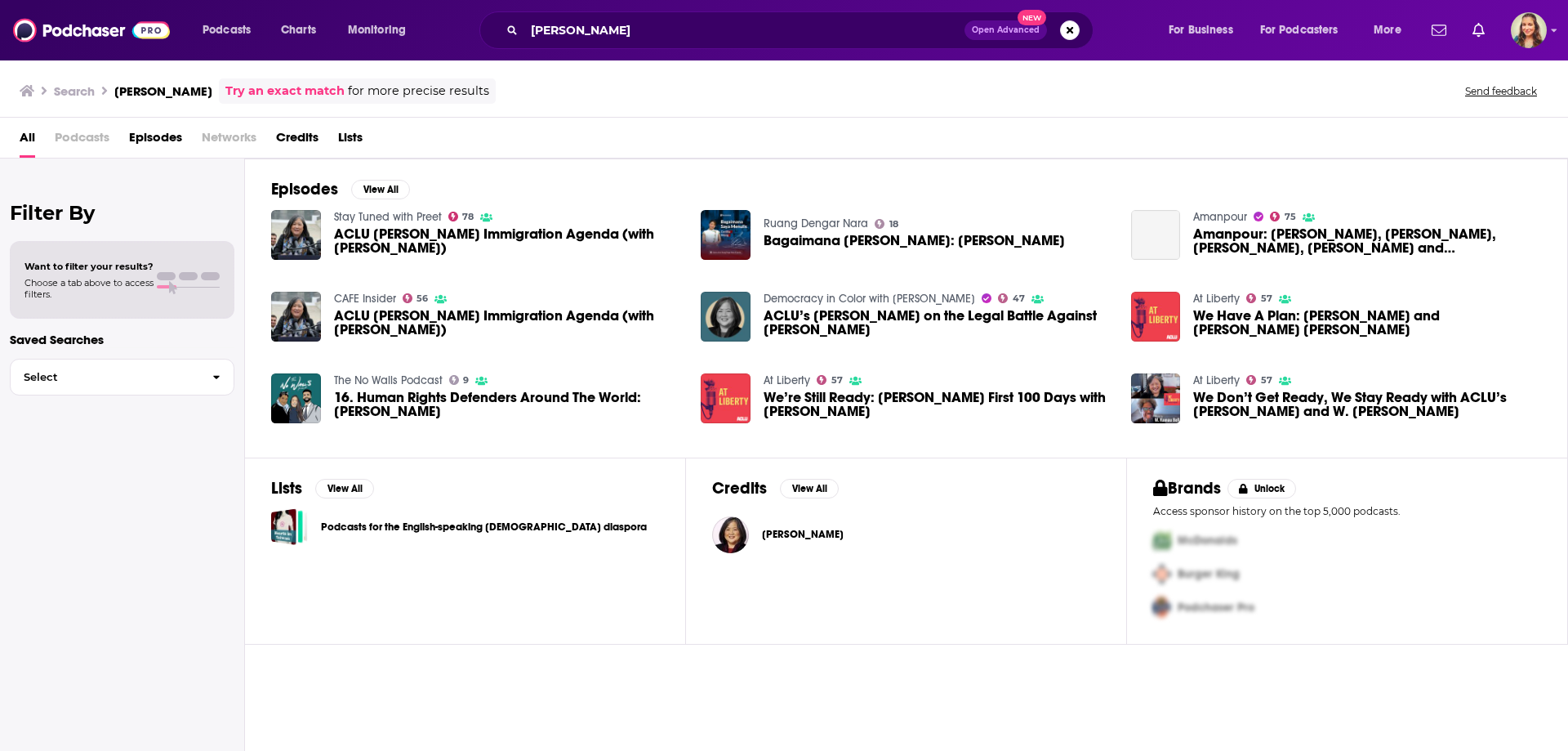
click at [420, 240] on span "ACLU v. Trump’s Immigration Agenda (with Cecillia Wang)" at bounding box center [508, 241] width 348 height 28
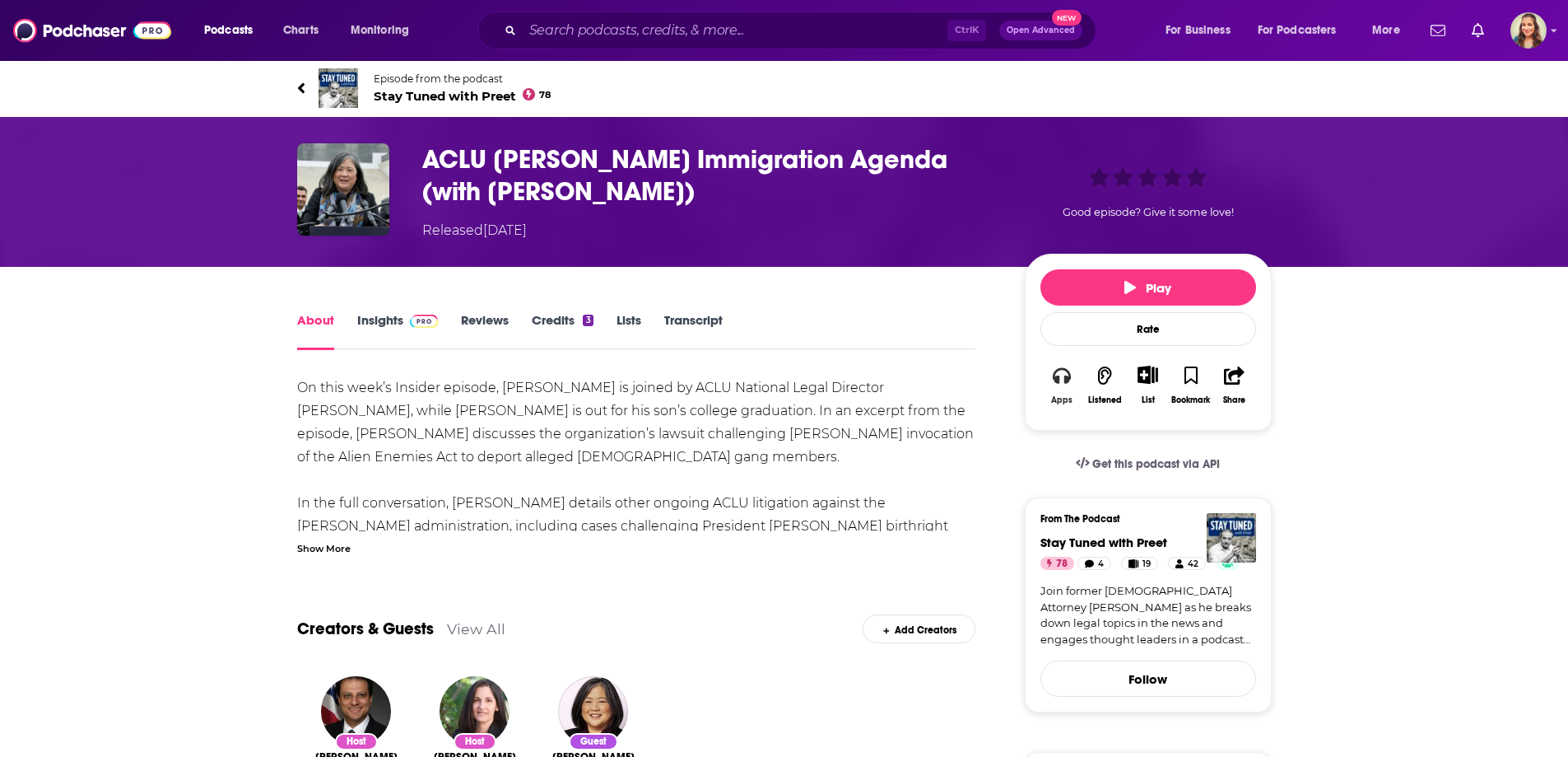
click at [1065, 399] on div "Apps" at bounding box center [1062, 400] width 22 height 10
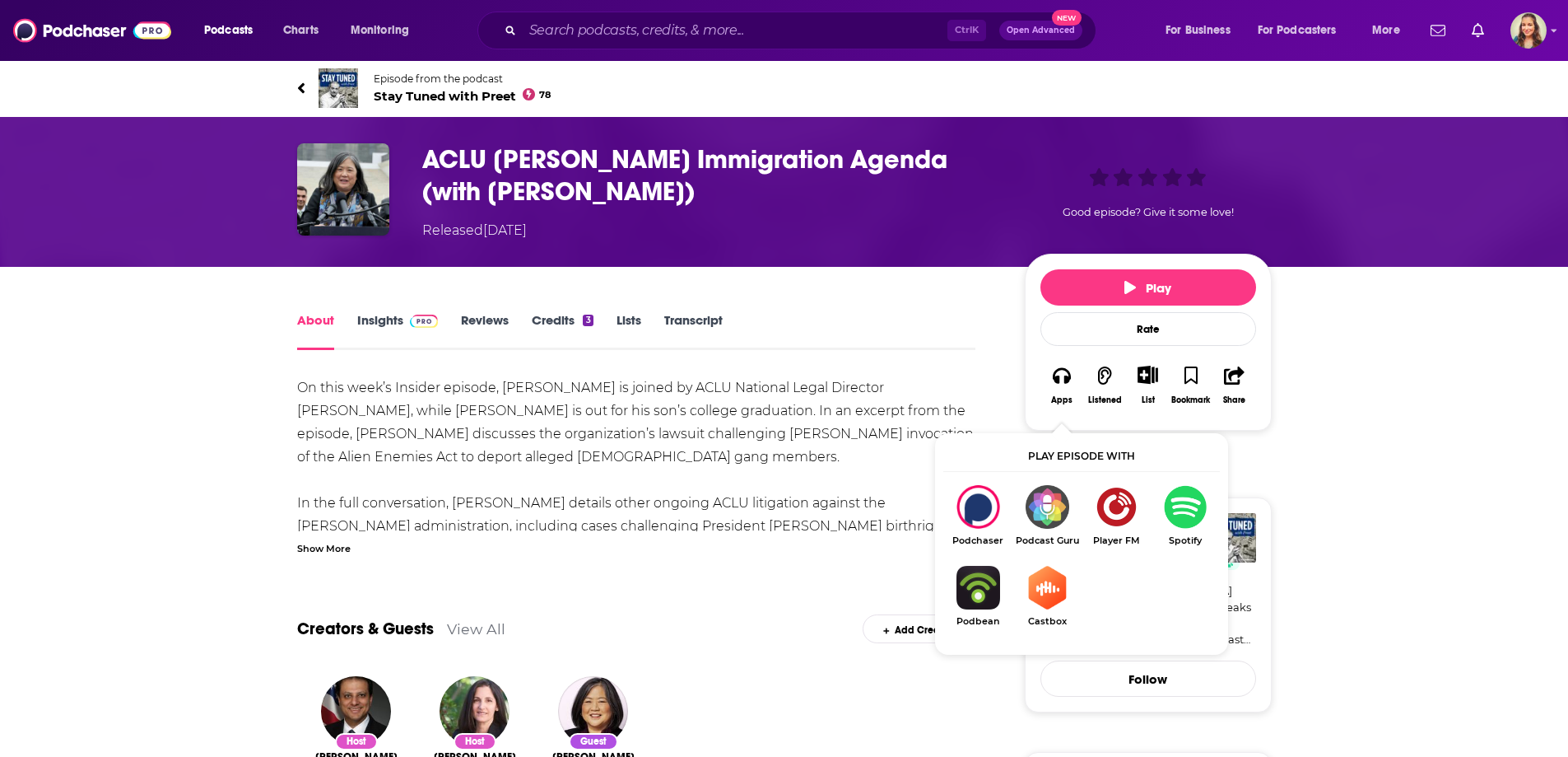
click at [1174, 518] on img "Show Listen On dropdown" at bounding box center [1185, 506] width 69 height 44
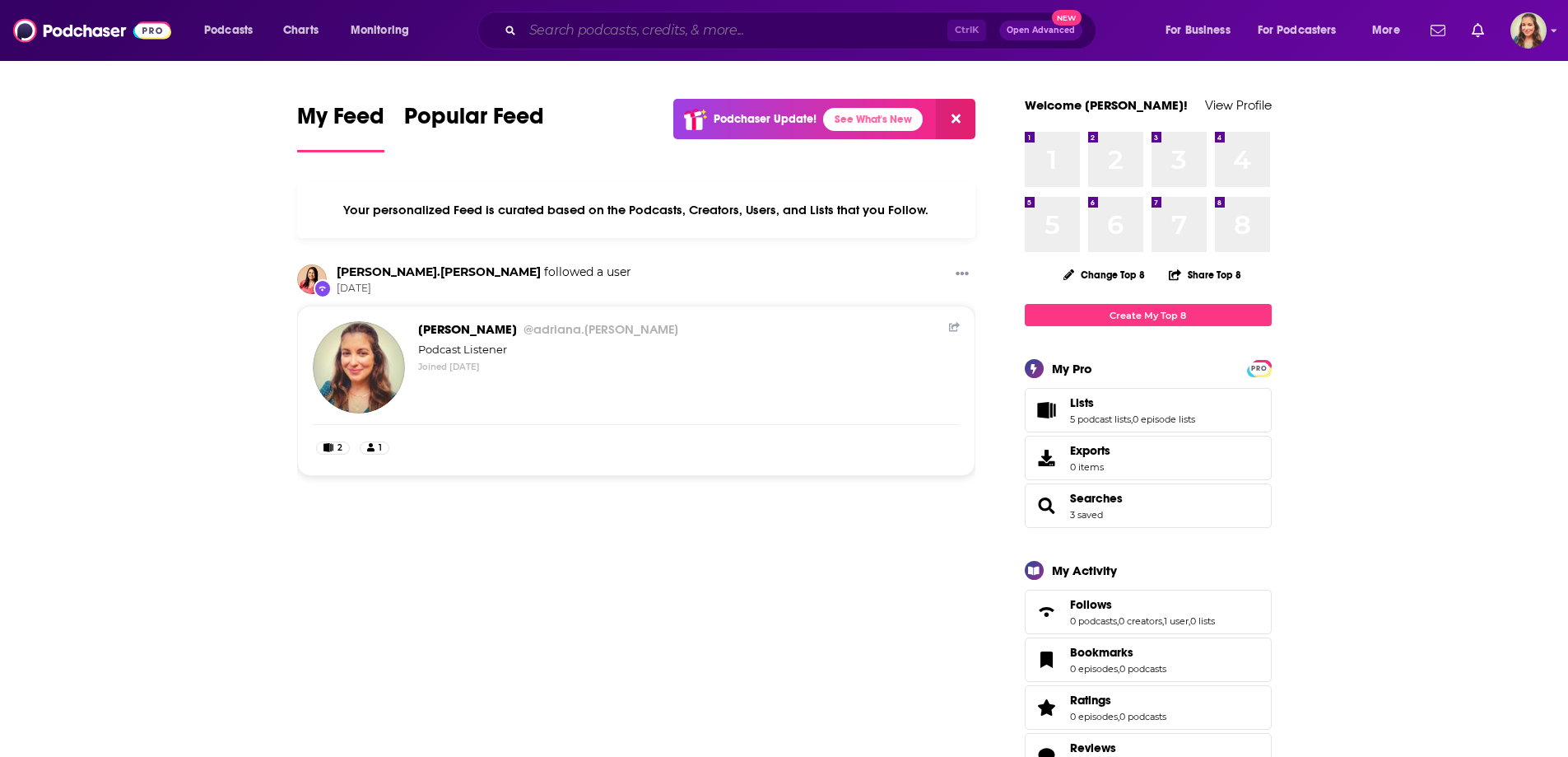
click at [577, 31] on input "Search podcasts, credits, & more..." at bounding box center [735, 31] width 425 height 26
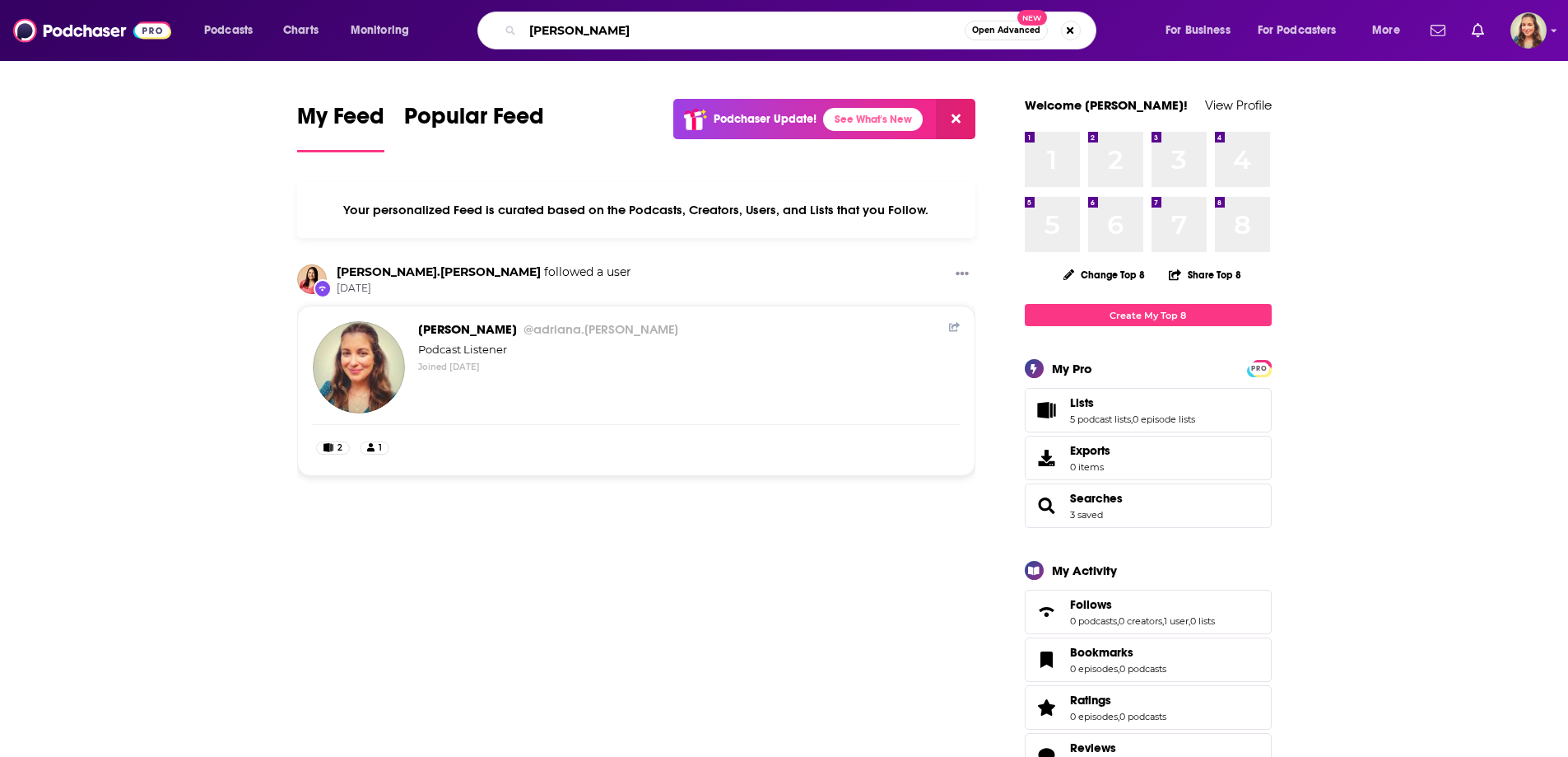
type input "[PERSON_NAME]"
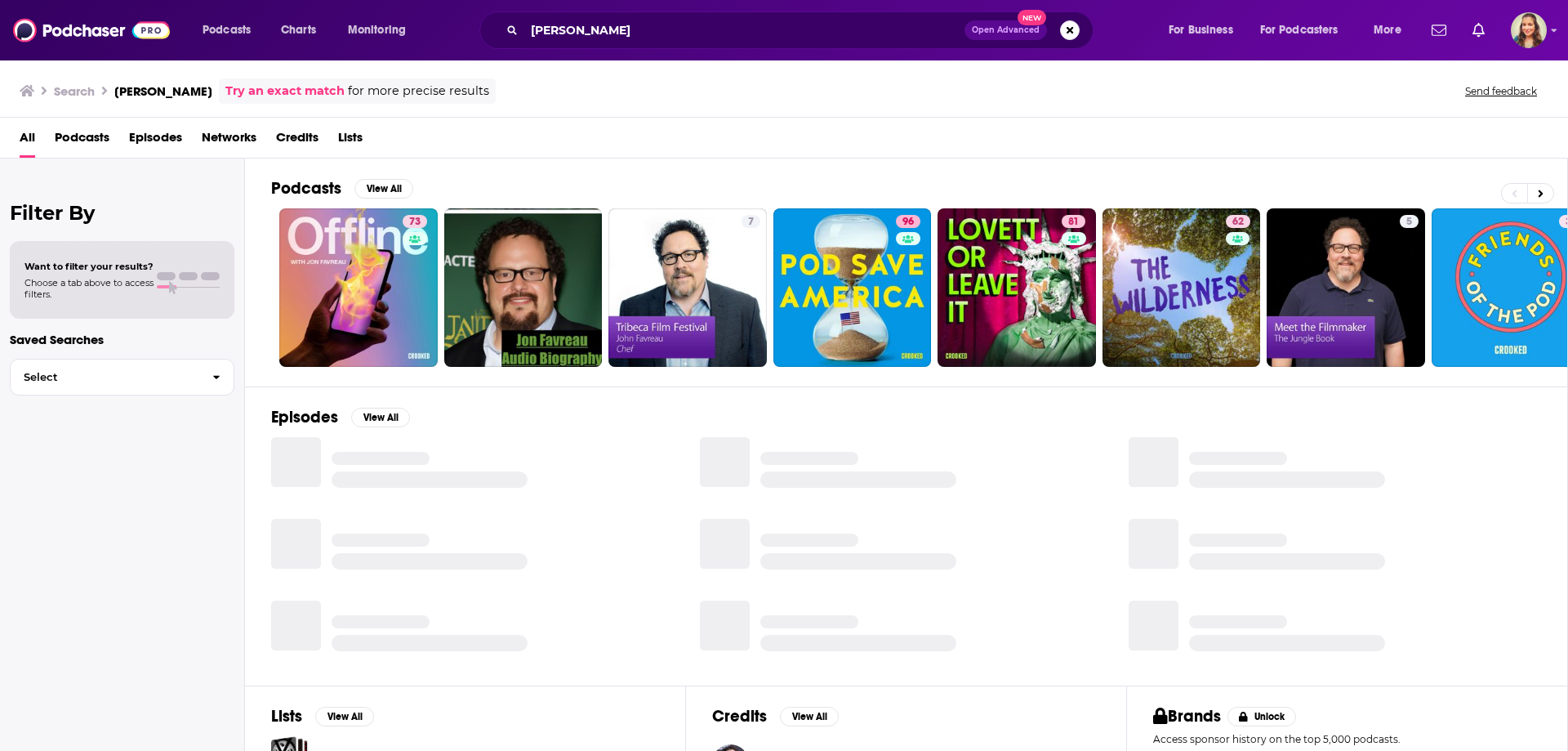
click at [304, 138] on span "Credits" at bounding box center [297, 140] width 43 height 34
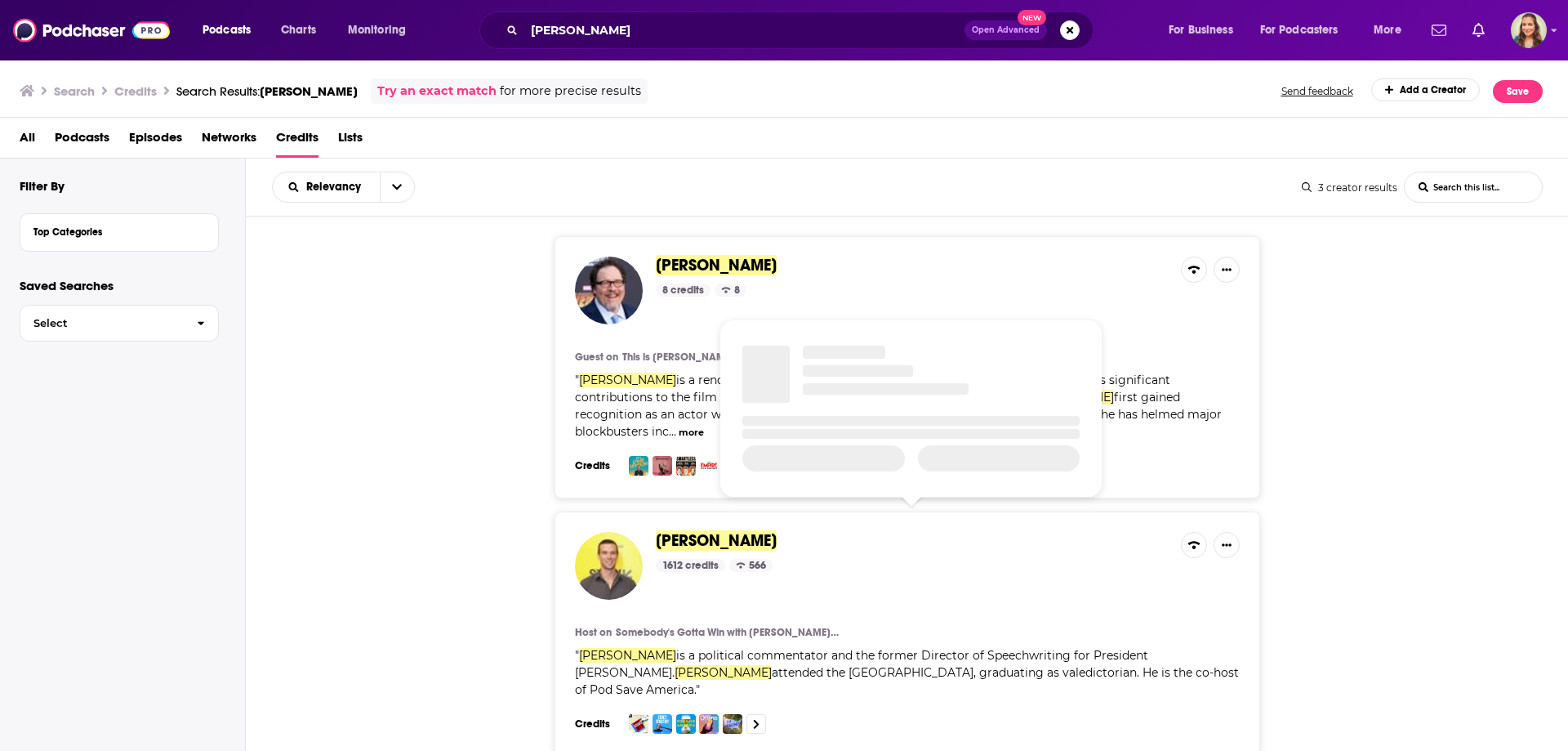
click at [714, 530] on span "[PERSON_NAME]" at bounding box center [715, 540] width 121 height 21
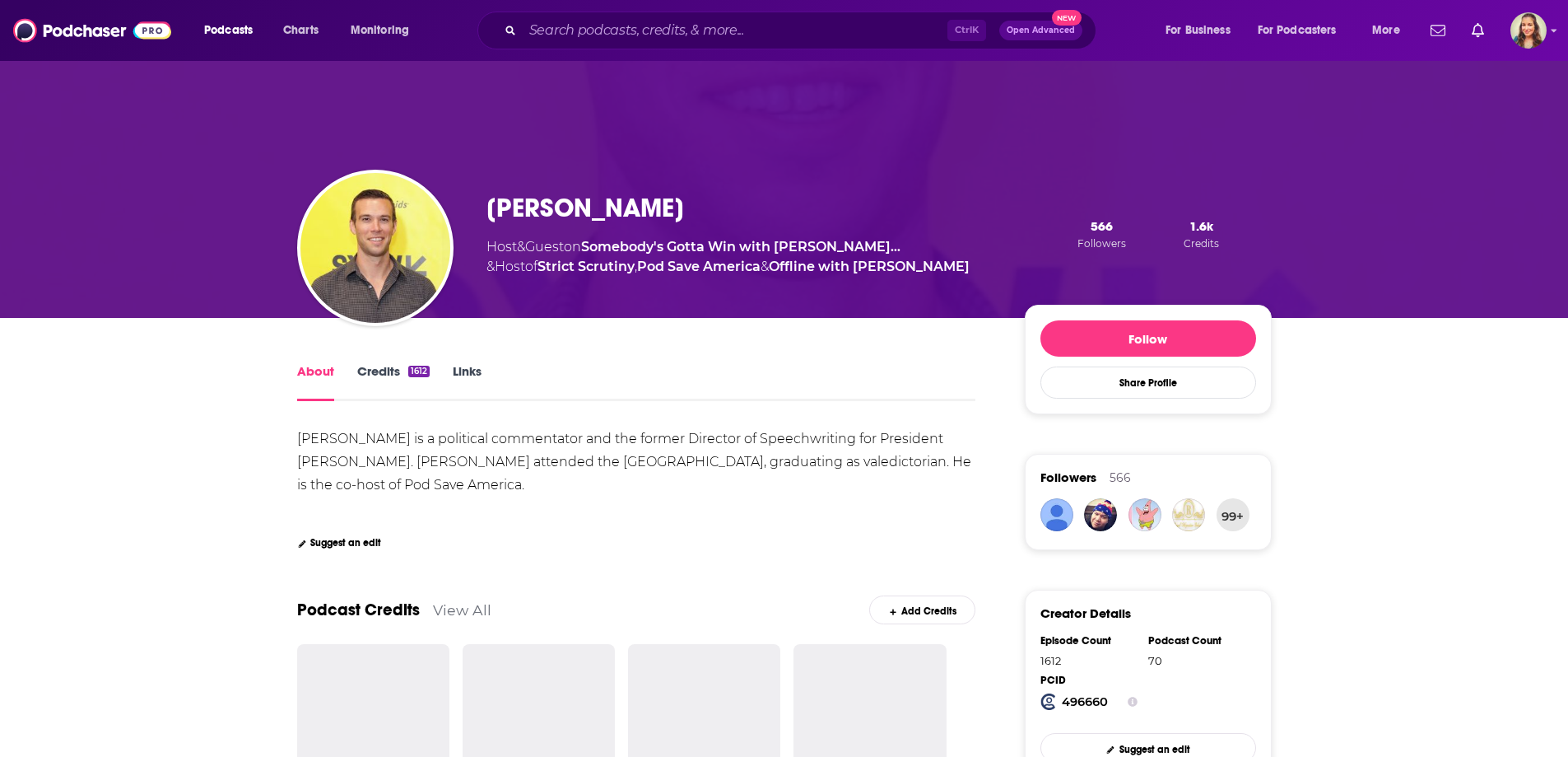
click at [394, 373] on link "Credits 1612" at bounding box center [394, 382] width 73 height 38
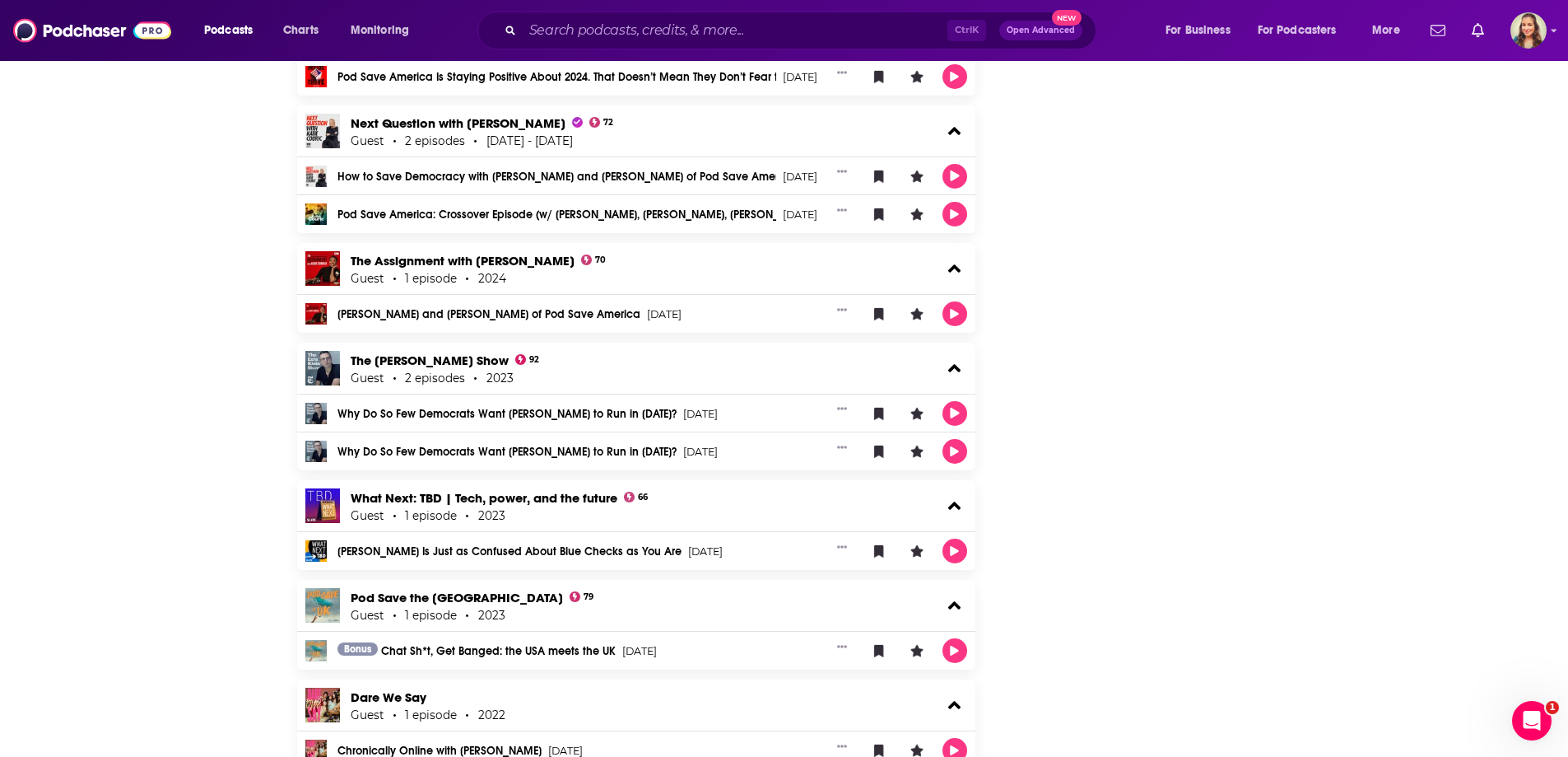
scroll to position [3623, 0]
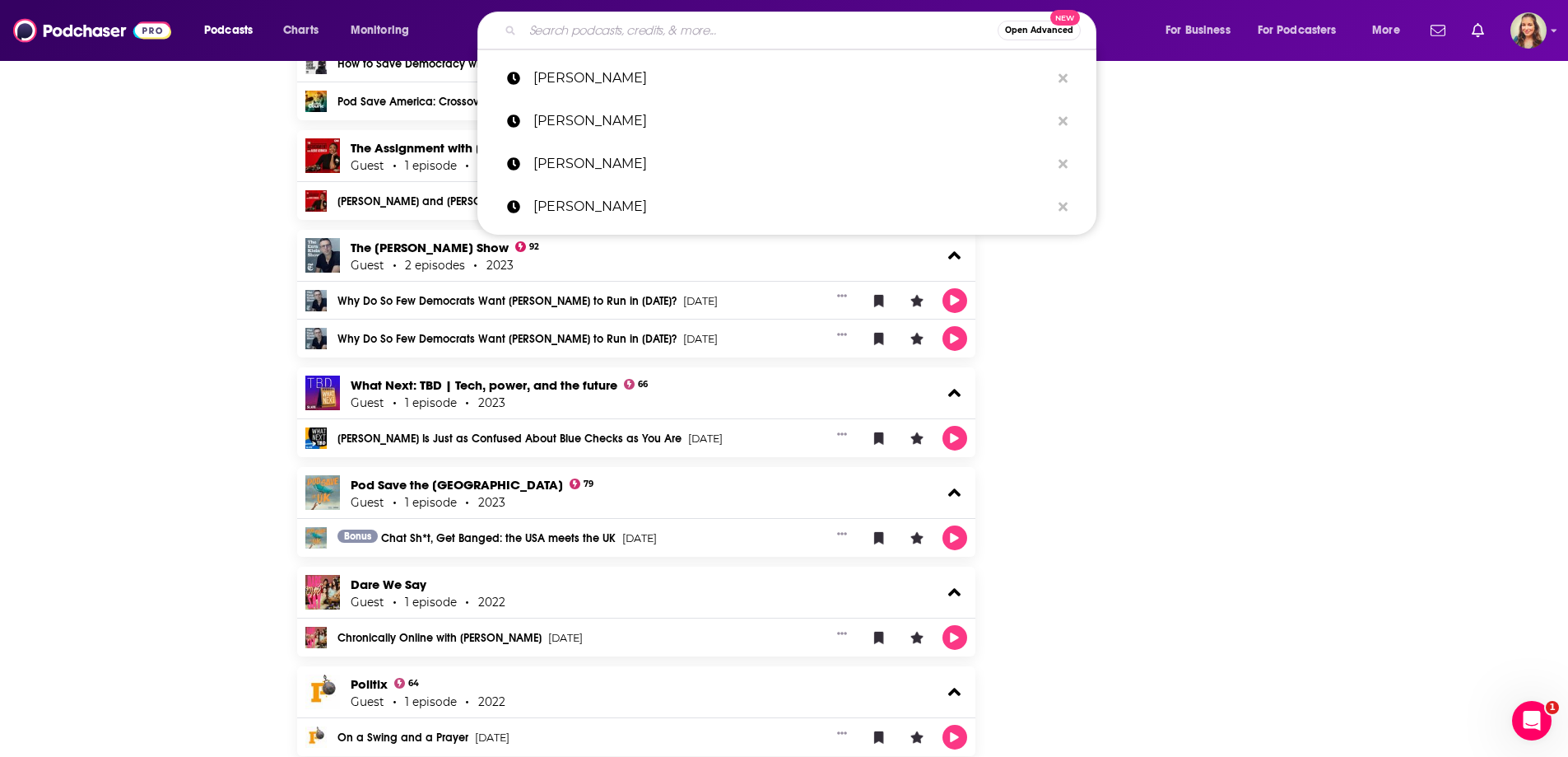
click at [582, 26] on input "Search podcasts, credits, & more..." at bounding box center [760, 31] width 475 height 26
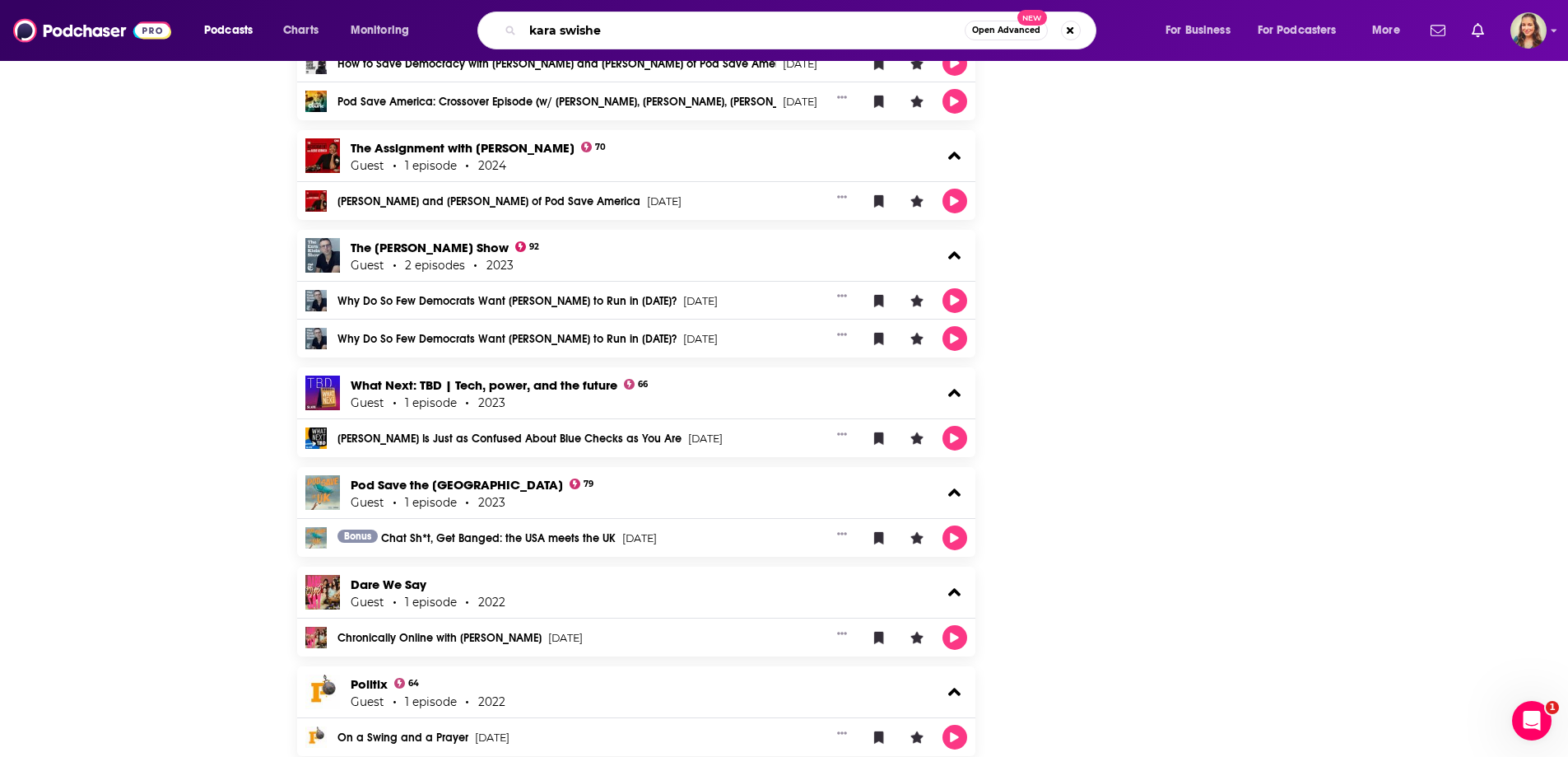
type input "[PERSON_NAME]"
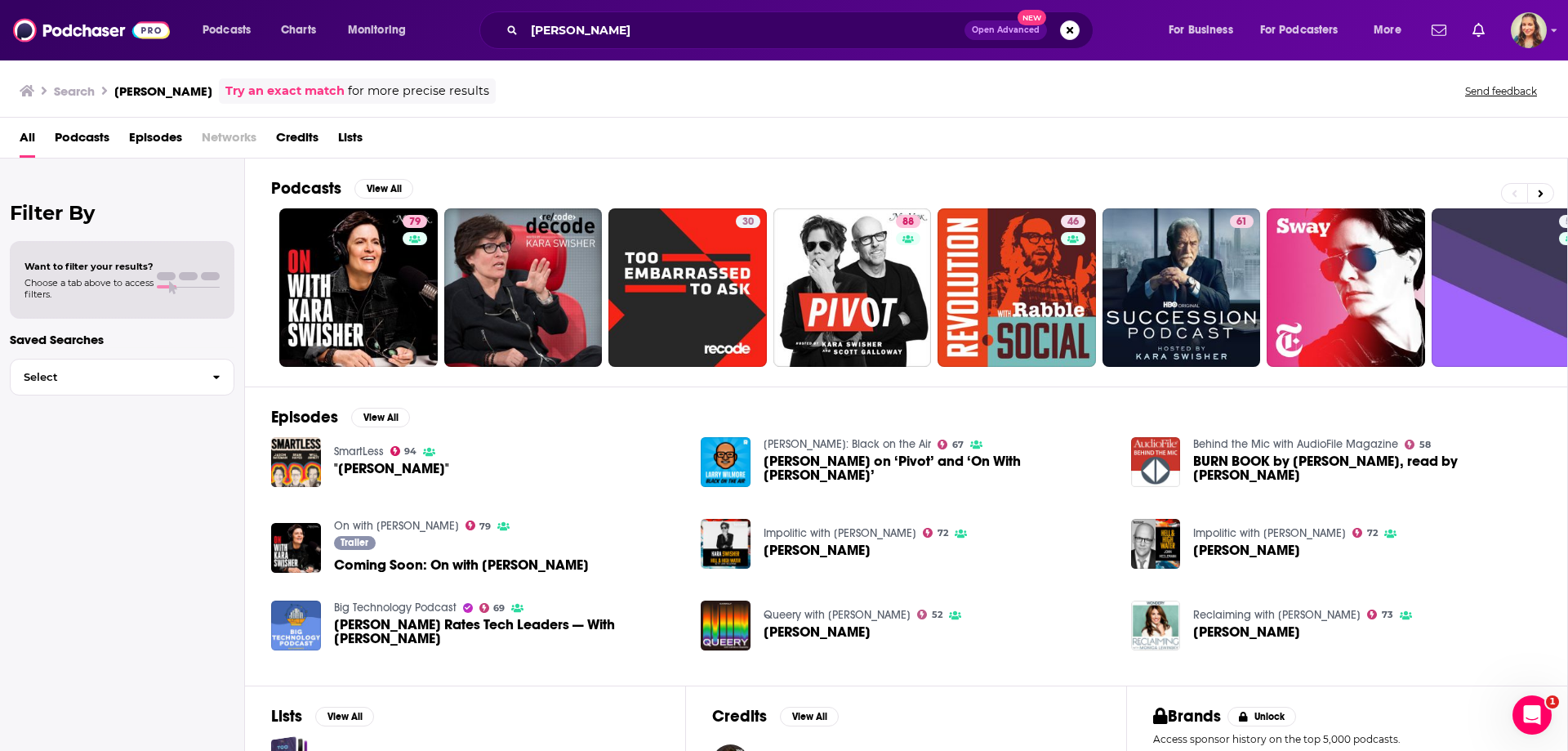
click at [298, 137] on span "Credits" at bounding box center [297, 140] width 43 height 34
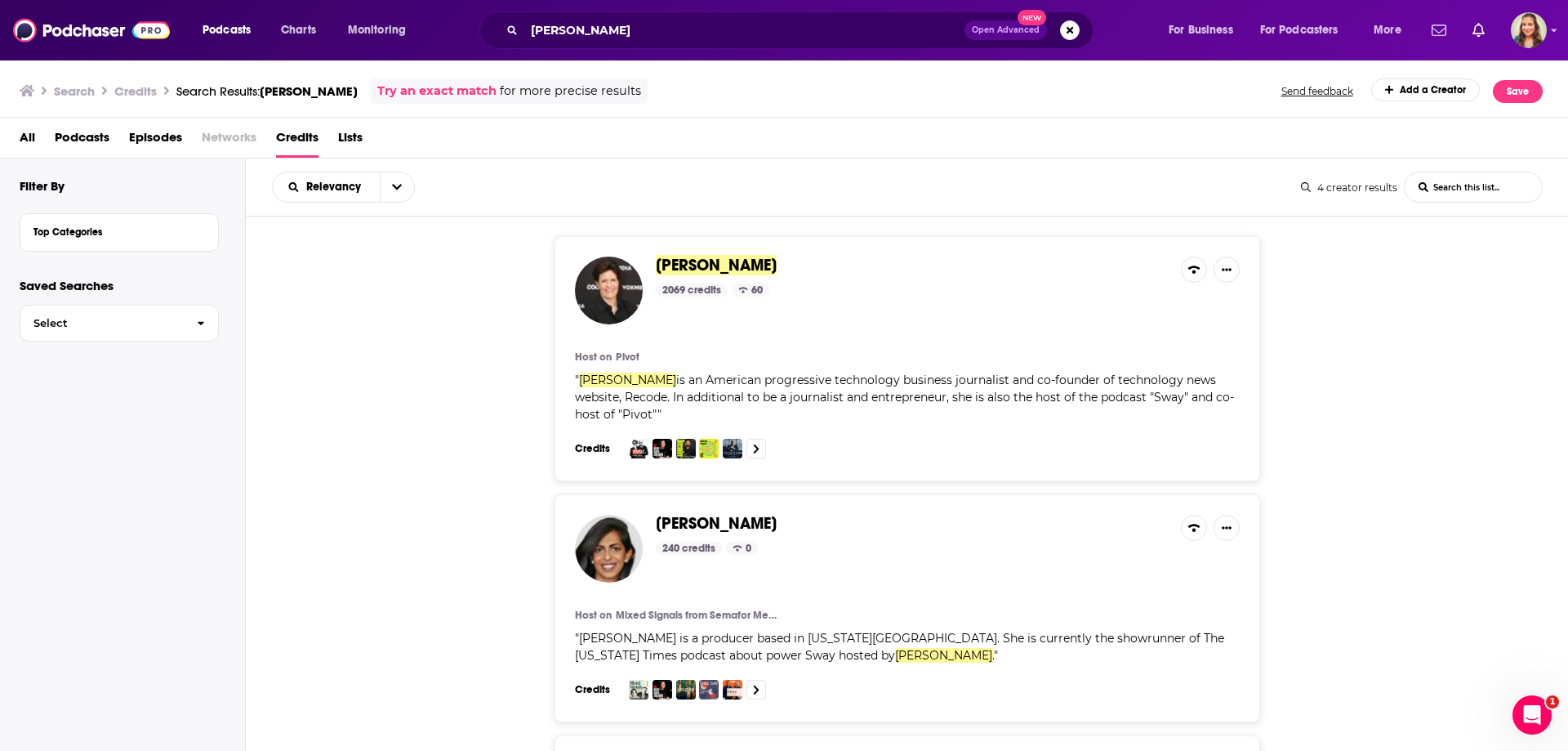
click at [682, 260] on span "[PERSON_NAME]" at bounding box center [715, 265] width 121 height 21
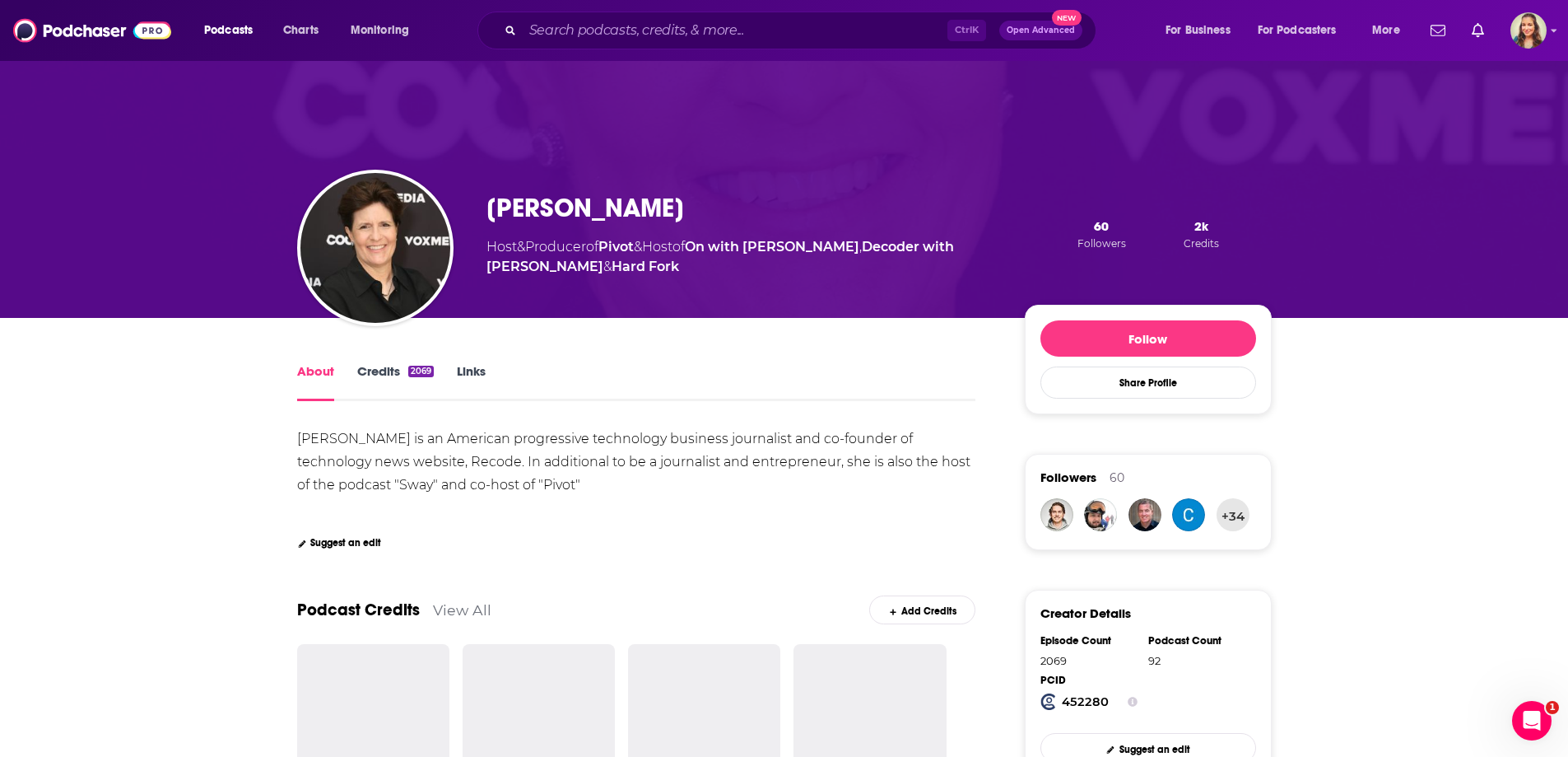
click at [386, 369] on link "Credits 2069" at bounding box center [395, 382] width 77 height 38
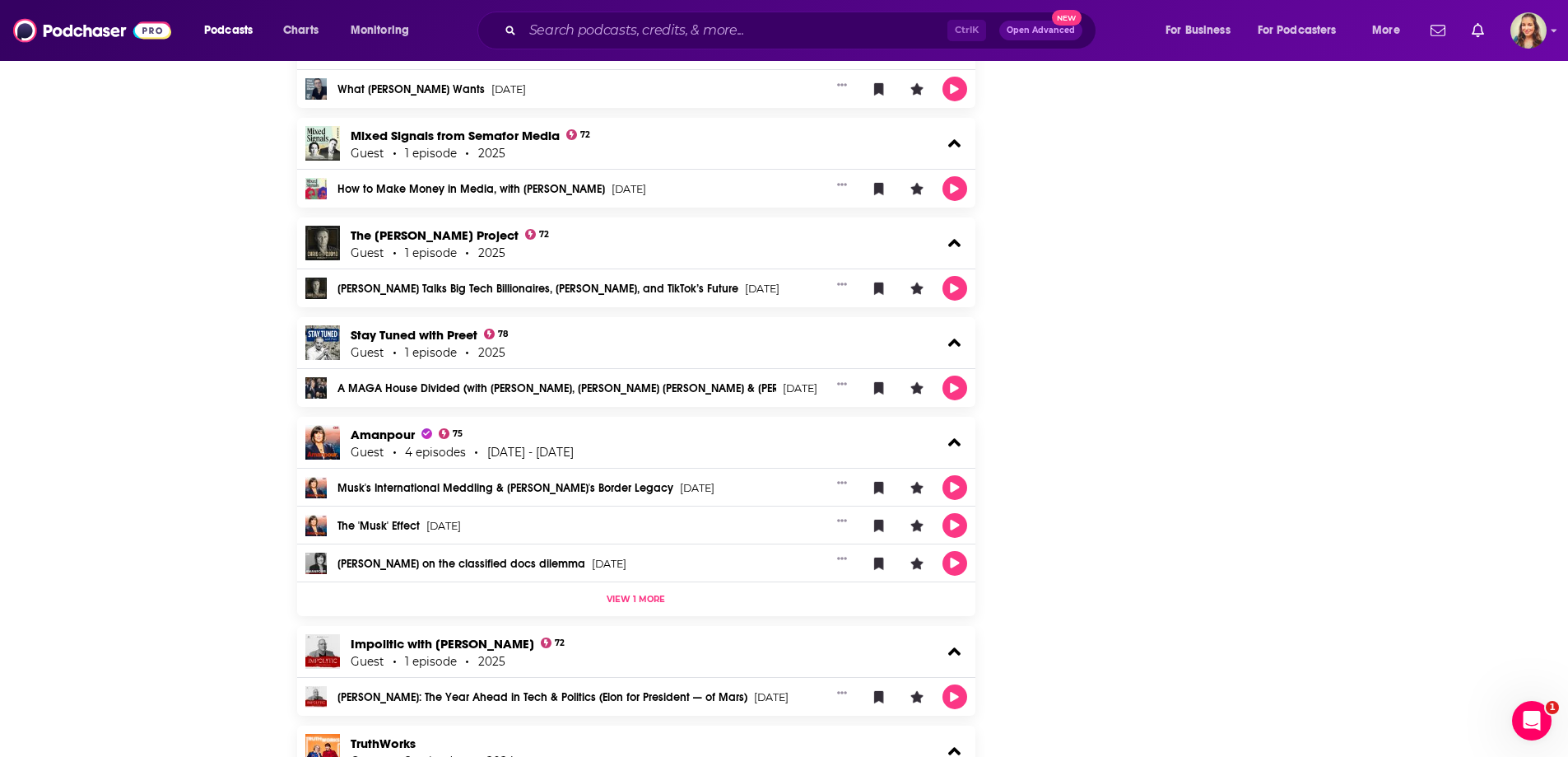
scroll to position [3541, 0]
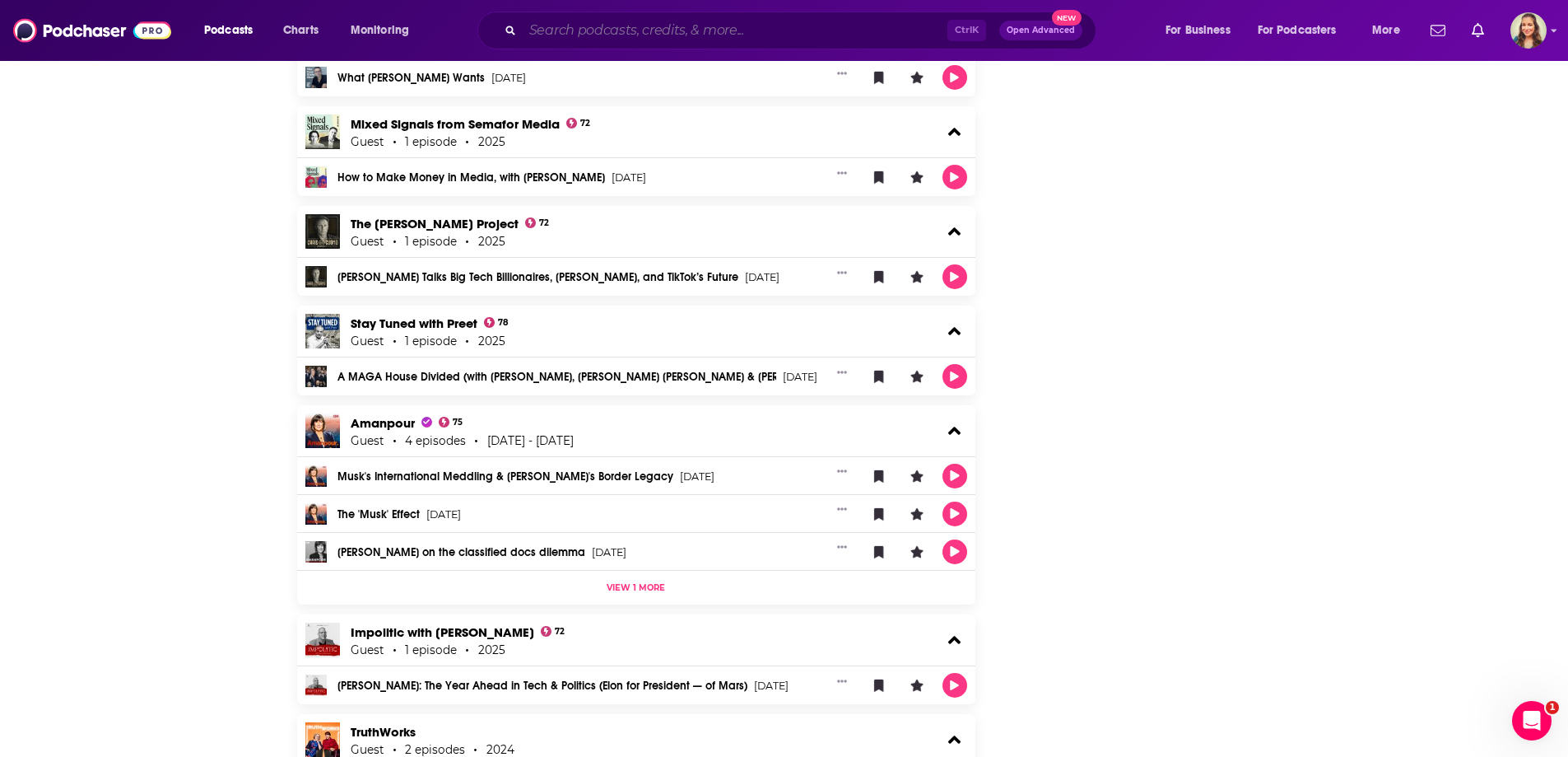
click at [571, 26] on input "Search podcasts, credits, & more..." at bounding box center [735, 31] width 425 height 26
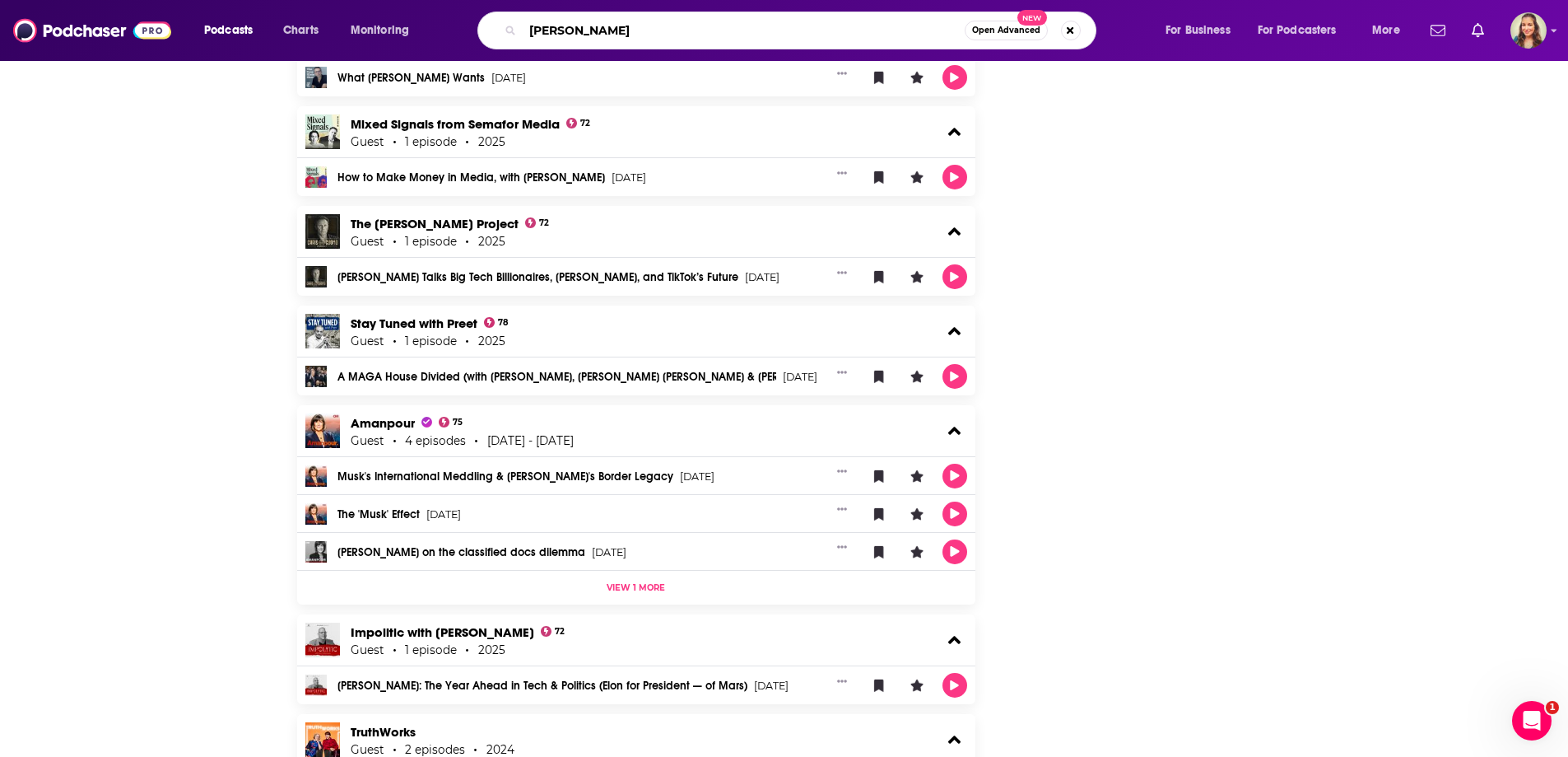
type input "[PERSON_NAME]"
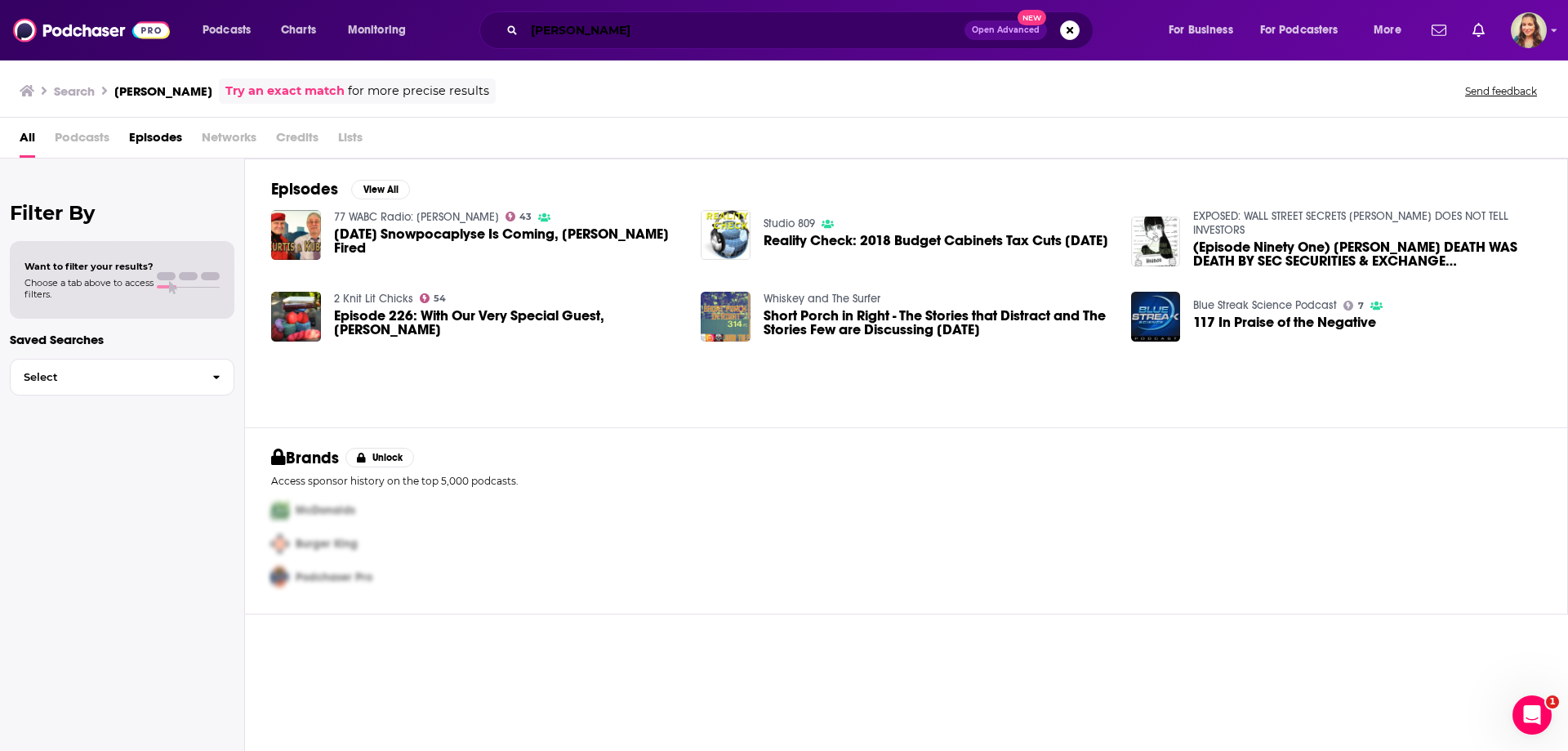
click at [565, 33] on input "[PERSON_NAME]" at bounding box center [744, 30] width 440 height 26
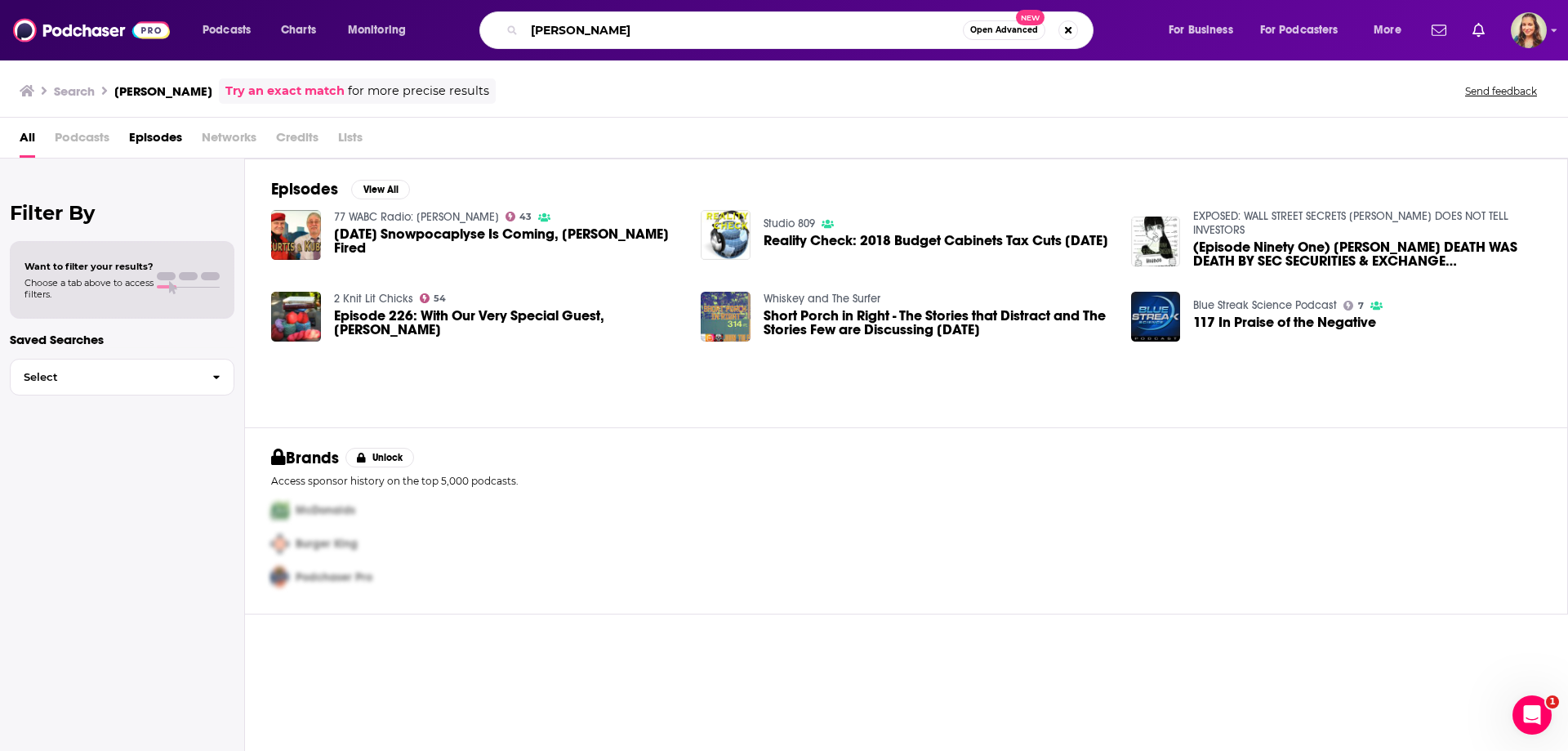
click at [619, 33] on input "[PERSON_NAME]" at bounding box center [743, 30] width 438 height 26
click at [589, 30] on input "[PERSON_NAME]" at bounding box center [743, 30] width 438 height 26
type input "preet"
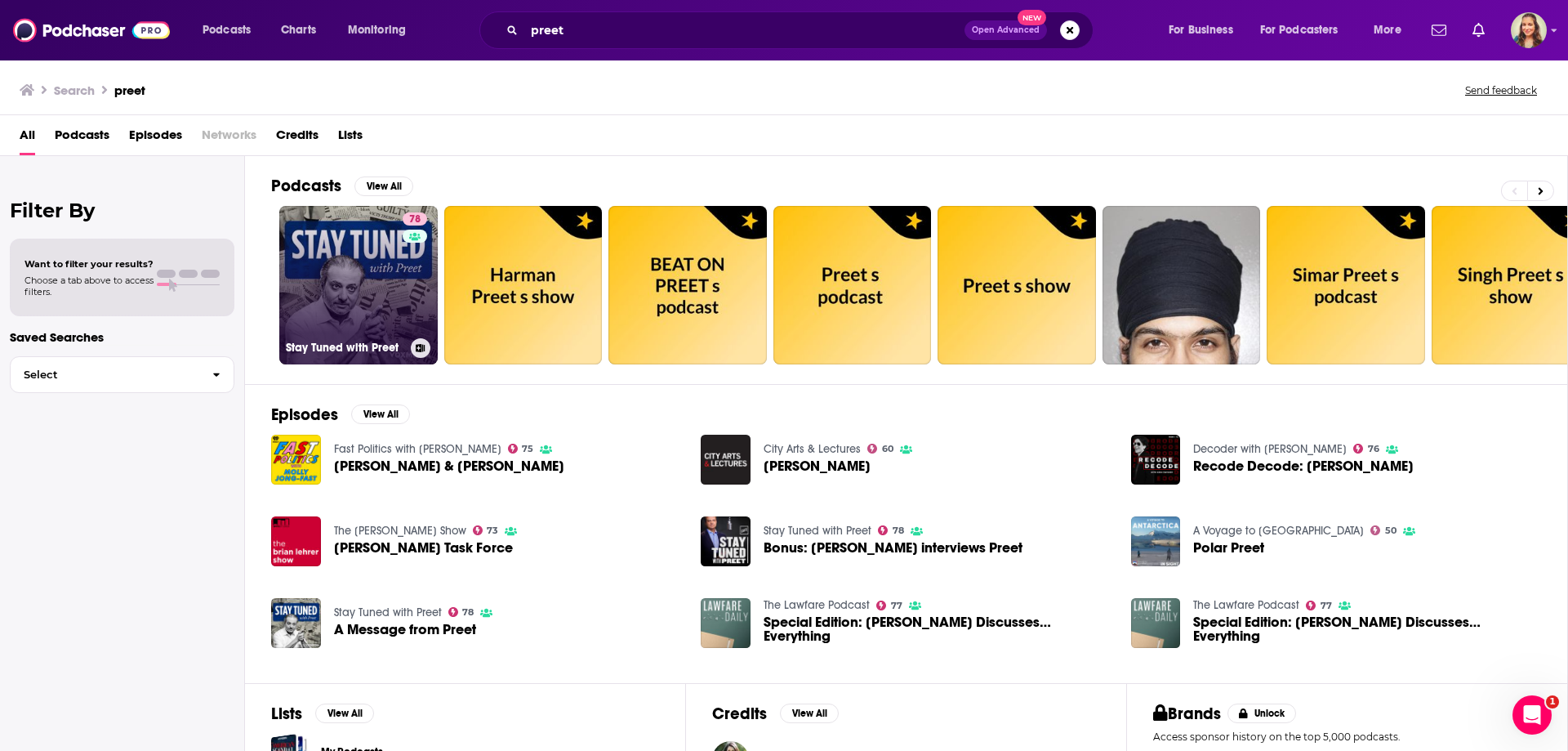
click at [359, 268] on link "78 Stay Tuned with Preet" at bounding box center [358, 285] width 158 height 158
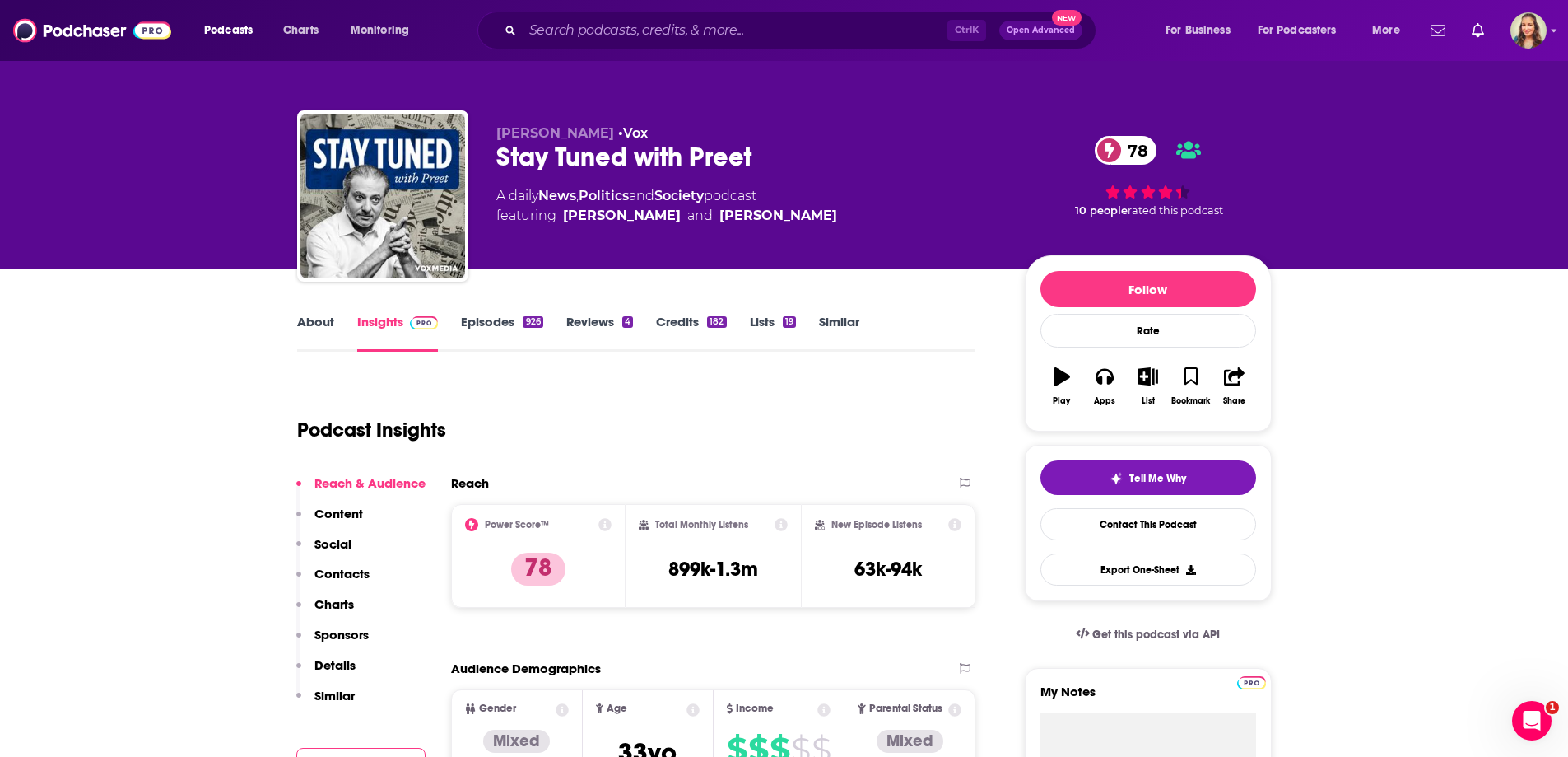
click at [686, 319] on link "Credits 182" at bounding box center [691, 333] width 70 height 38
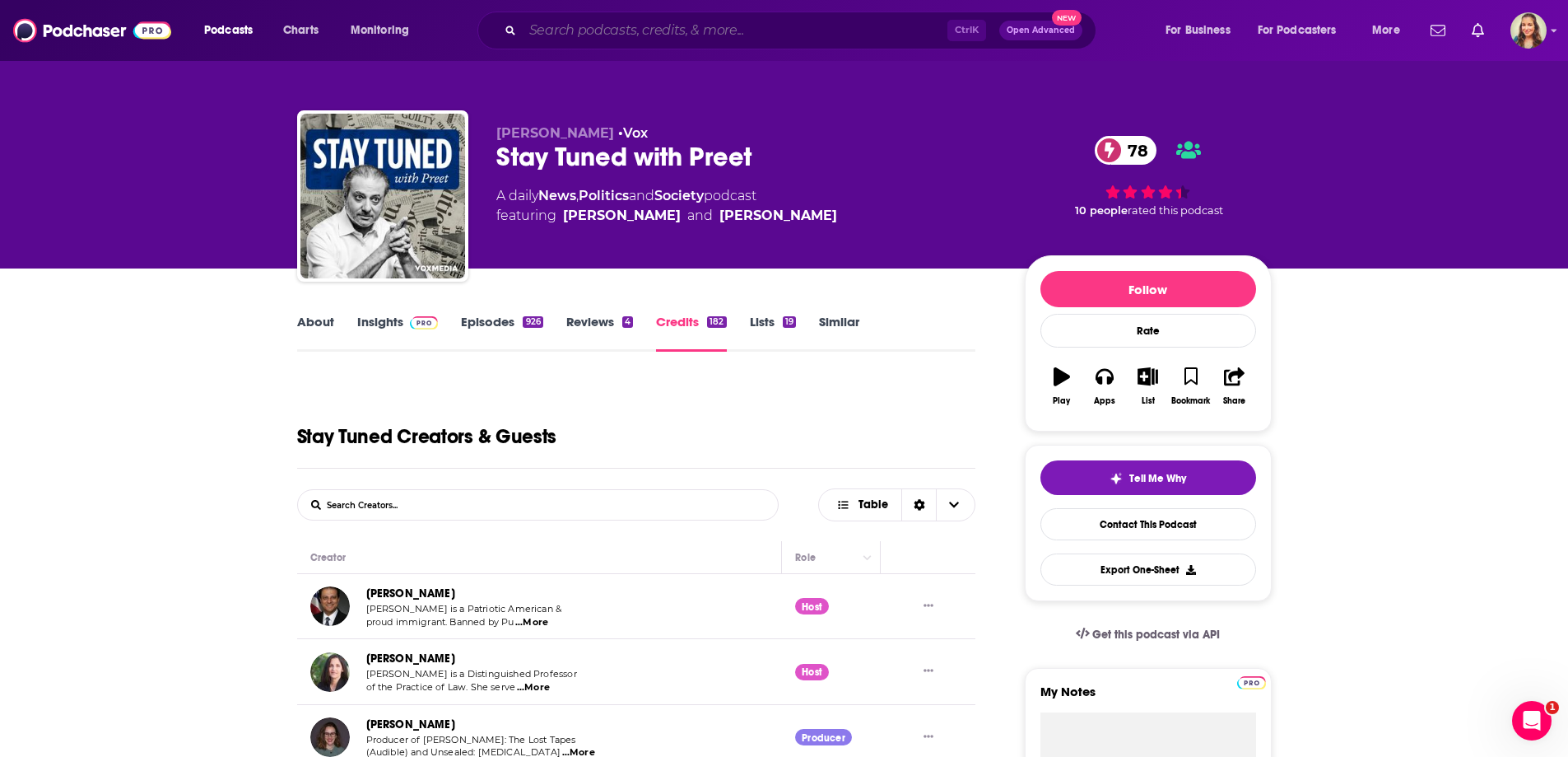
click at [582, 25] on input "Search podcasts, credits, & more..." at bounding box center [735, 31] width 425 height 26
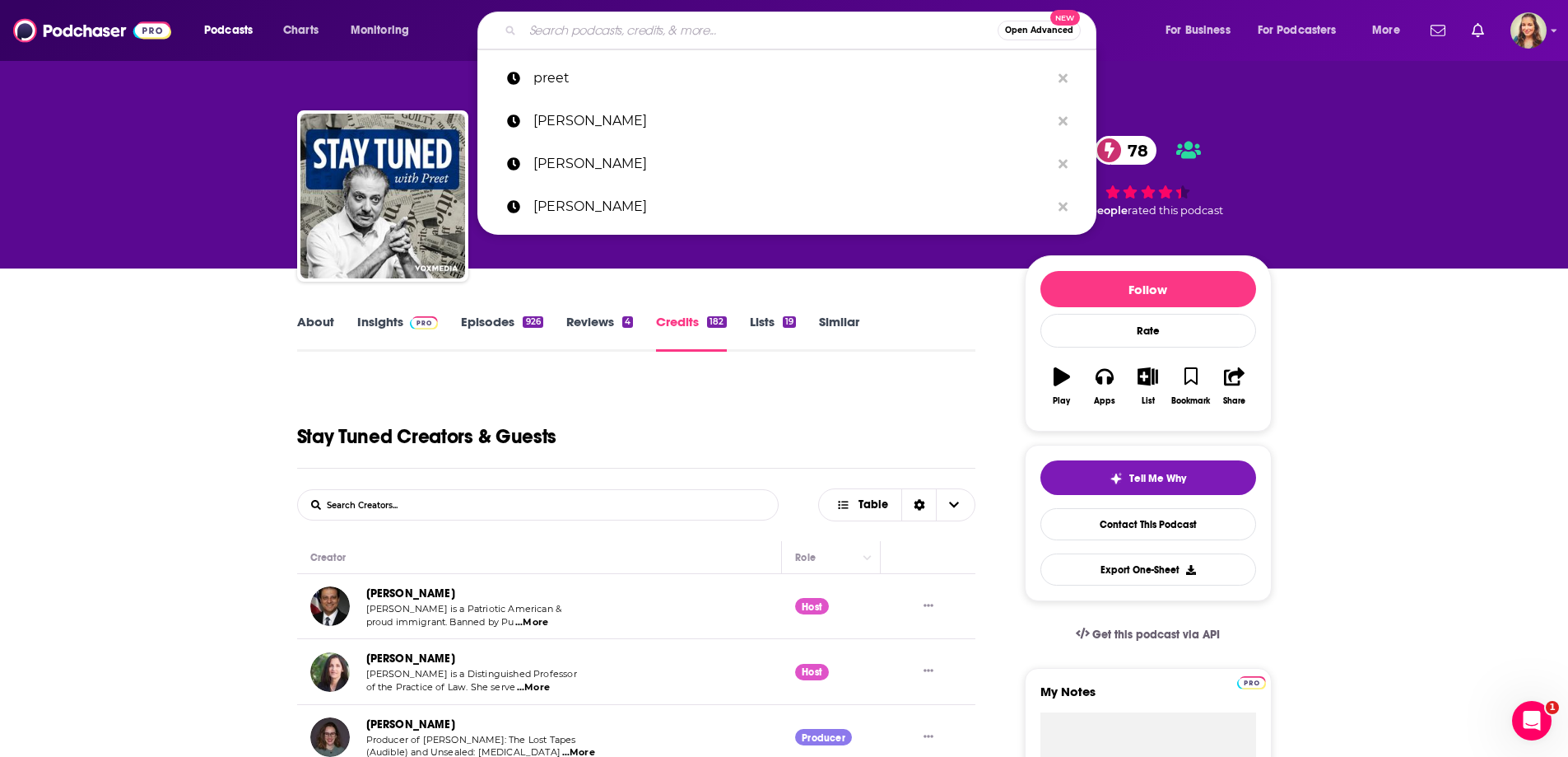
click at [582, 25] on input "Search podcasts, credits, & more..." at bounding box center [760, 31] width 475 height 26
